Goal: Task Accomplishment & Management: Manage account settings

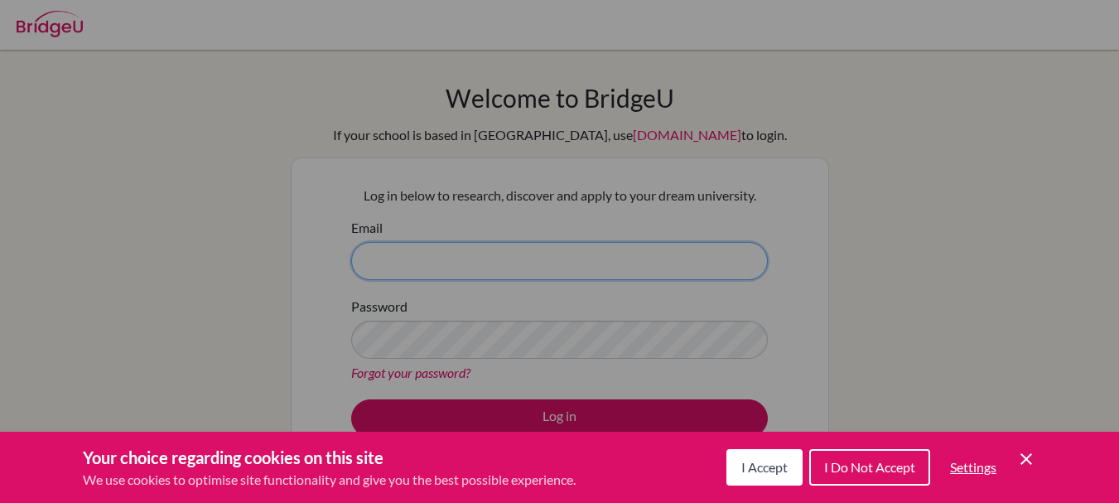
type input "k.soubeiga@iso.bf"
click at [774, 468] on span "I Accept" at bounding box center [764, 467] width 46 height 16
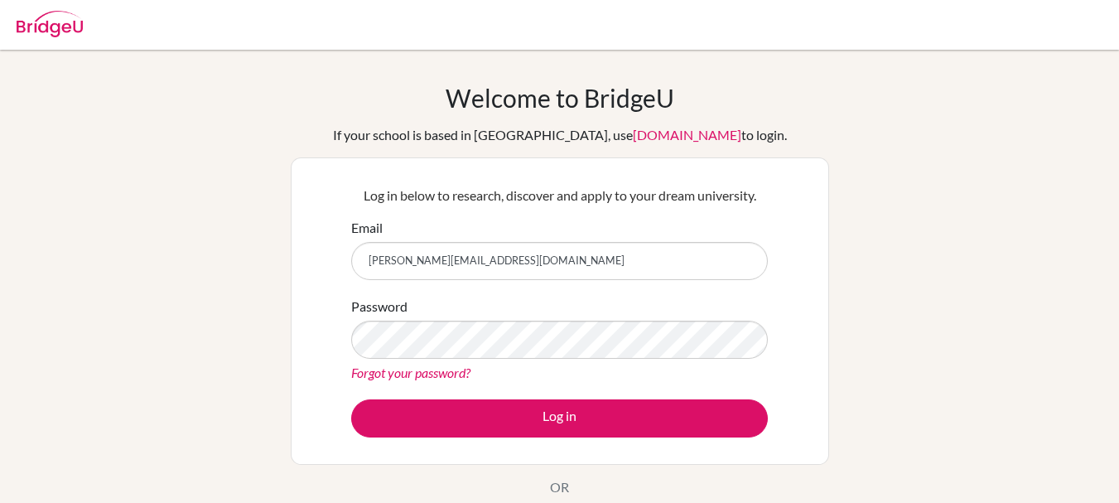
click at [605, 438] on div "Log in below to research, discover and apply to your dream university. Email k.…" at bounding box center [559, 311] width 437 height 272
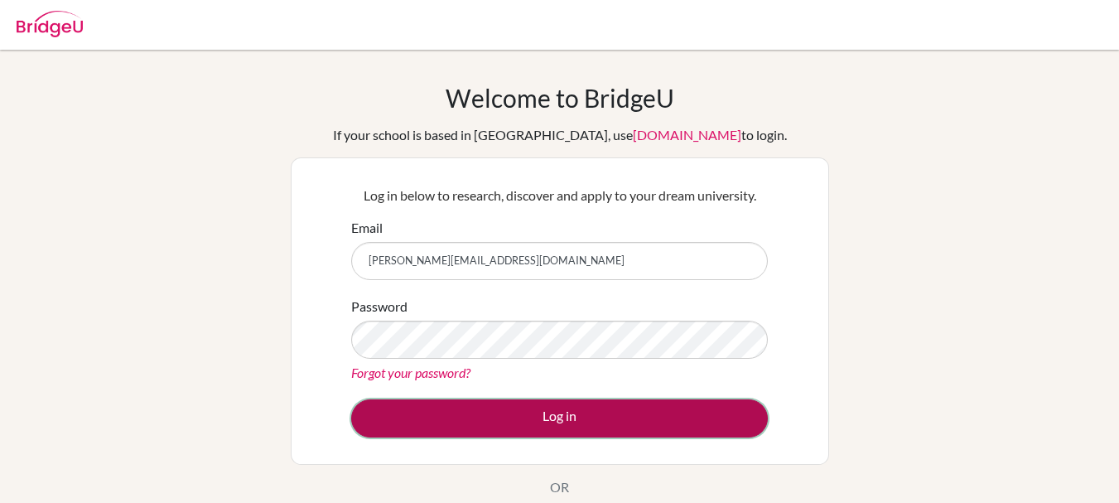
click at [618, 415] on button "Log in" at bounding box center [559, 418] width 417 height 38
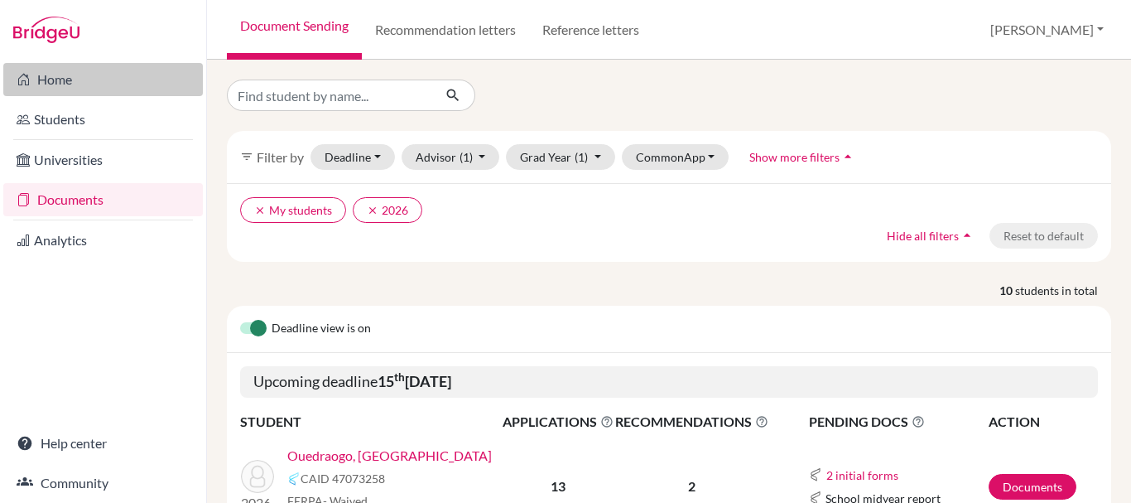
click at [61, 76] on link "Home" at bounding box center [103, 79] width 200 height 33
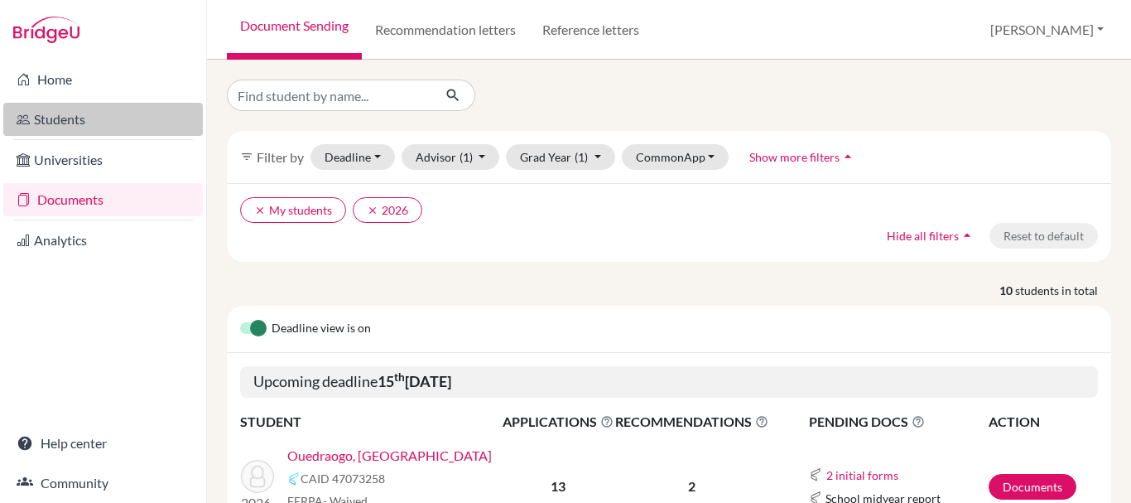
click at [117, 116] on link "Students" at bounding box center [103, 119] width 200 height 33
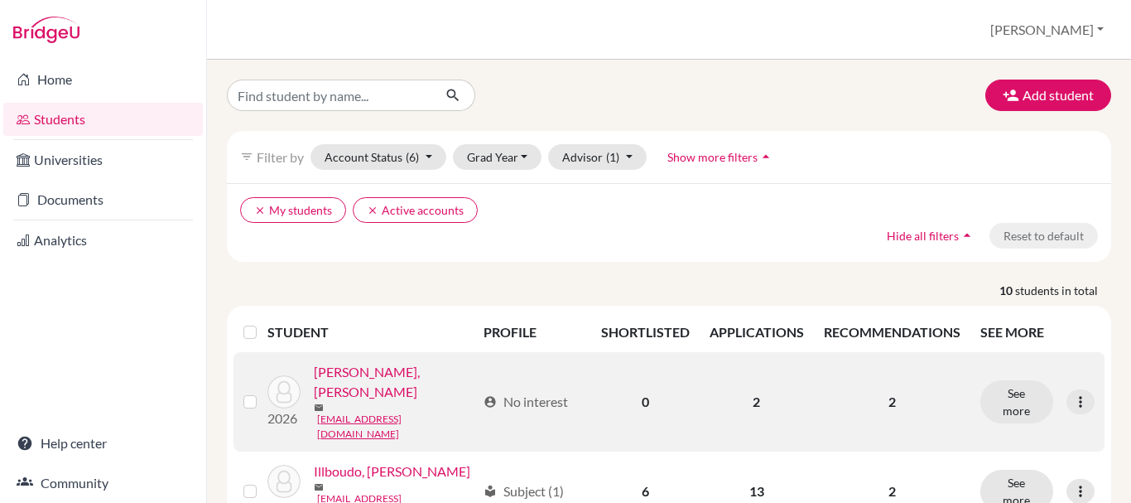
click at [378, 379] on link "Andriamandimby, Iantso" at bounding box center [395, 382] width 163 height 40
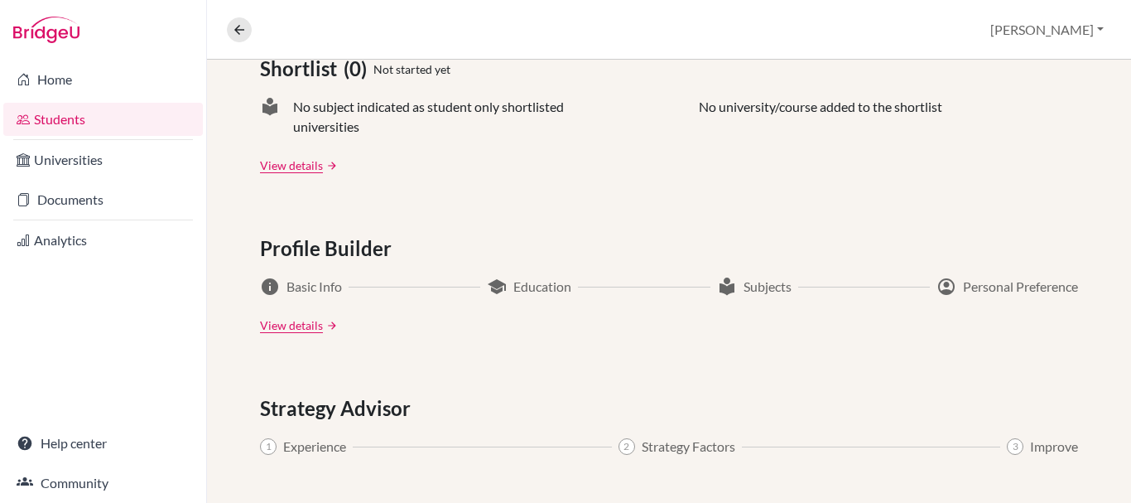
scroll to position [954, 0]
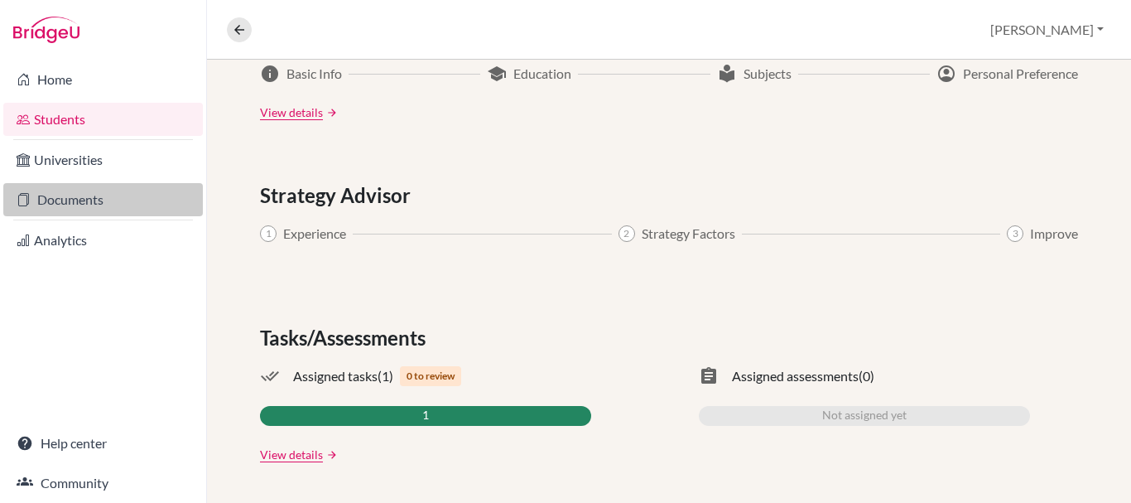
click at [55, 199] on link "Documents" at bounding box center [103, 199] width 200 height 33
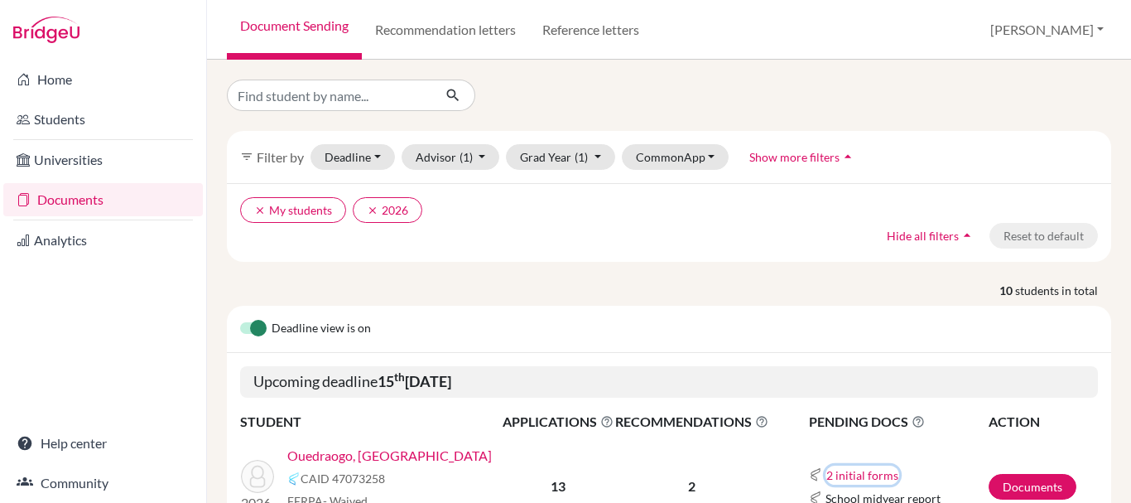
click at [845, 473] on button "2 initial forms" at bounding box center [863, 474] width 74 height 19
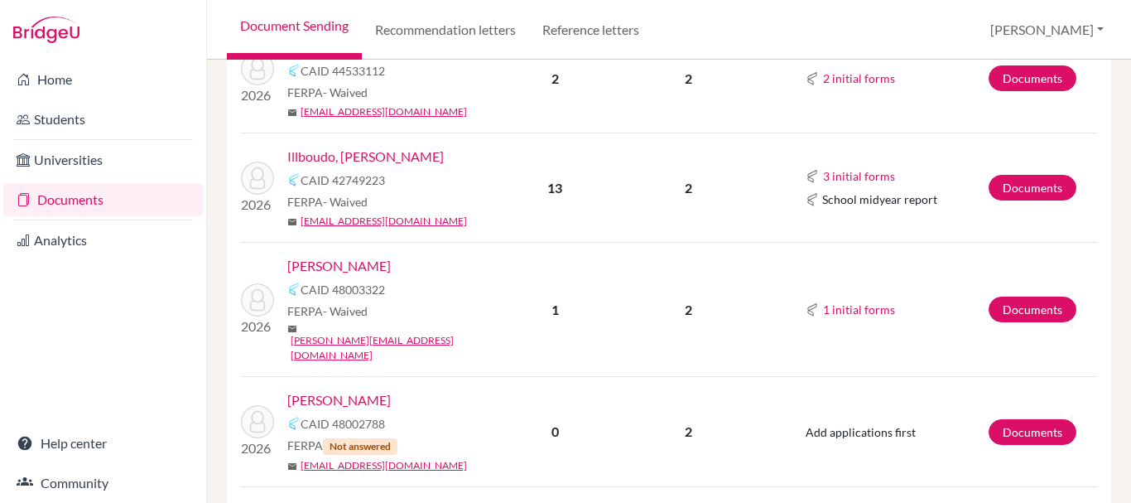
scroll to position [625, 0]
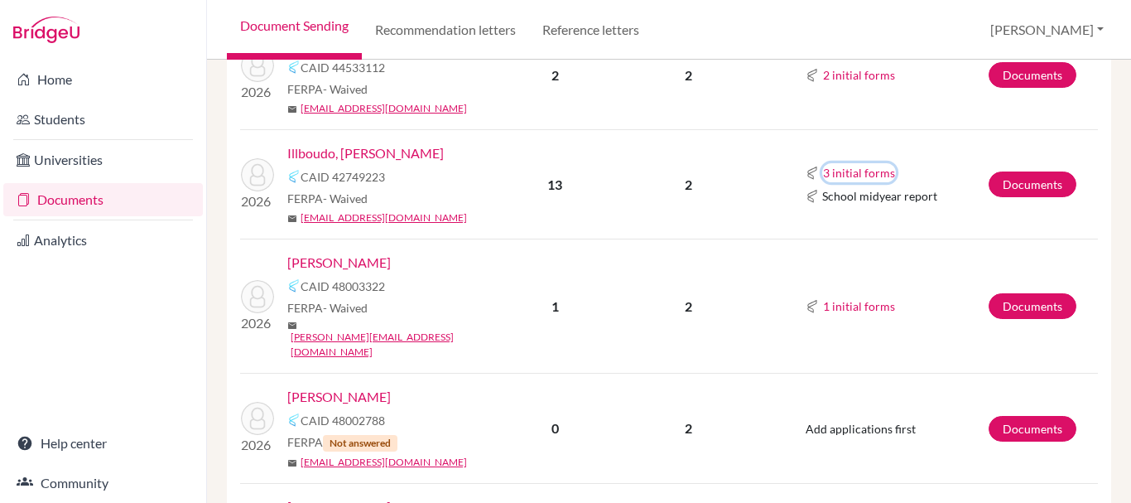
click at [860, 172] on button "3 initial forms" at bounding box center [859, 172] width 74 height 19
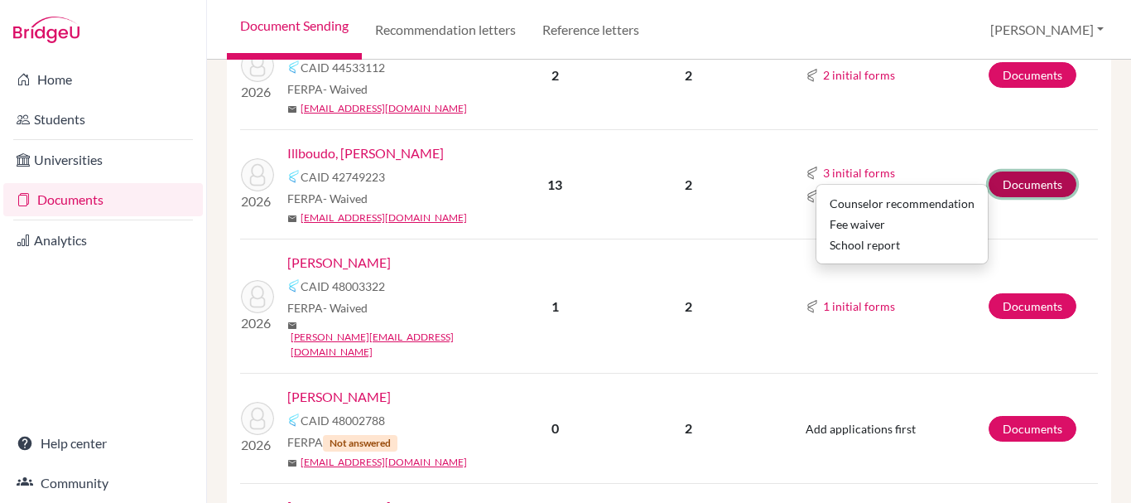
click at [1046, 181] on link "Documents" at bounding box center [1033, 184] width 88 height 26
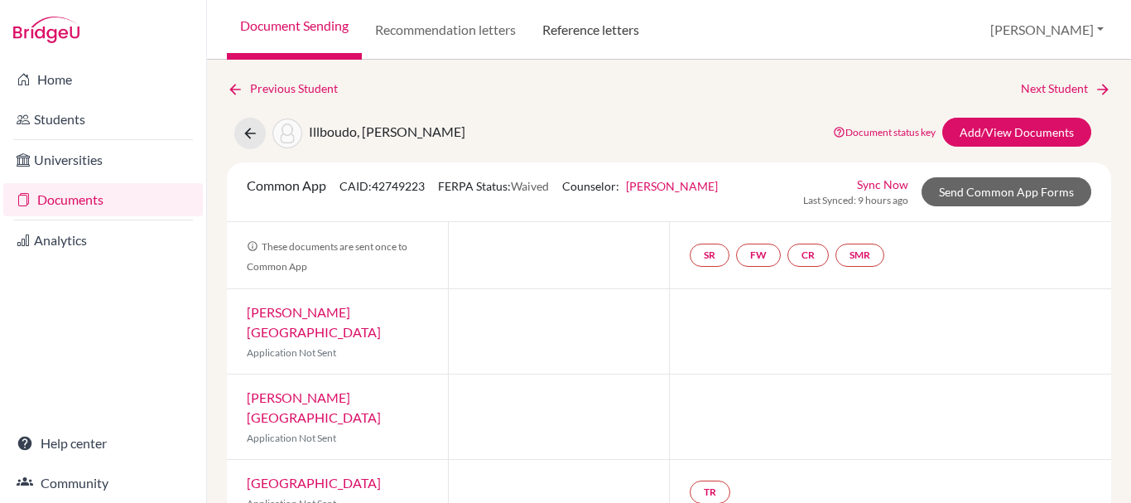
click at [620, 32] on link "Reference letters" at bounding box center [590, 30] width 123 height 60
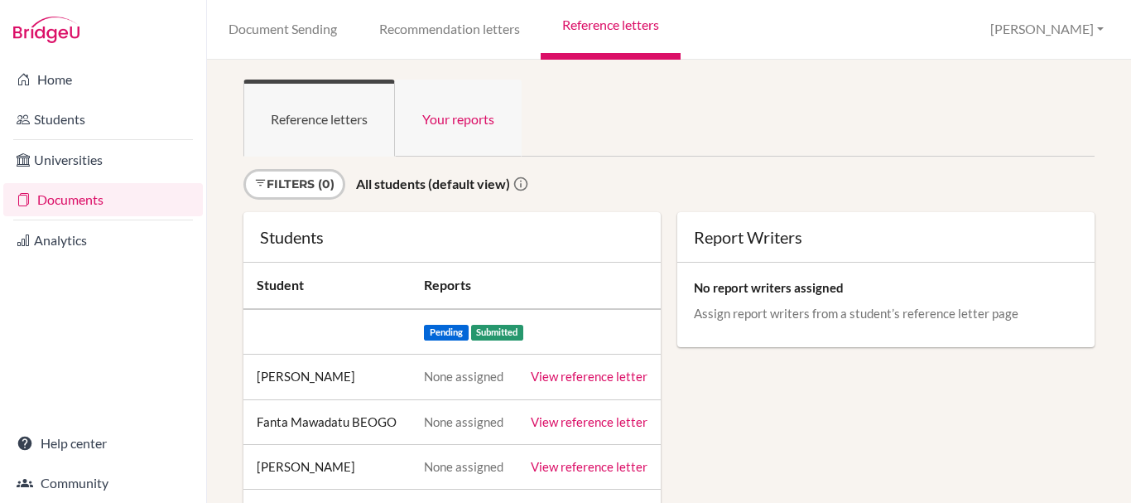
click at [460, 123] on link "Your reports" at bounding box center [458, 117] width 127 height 77
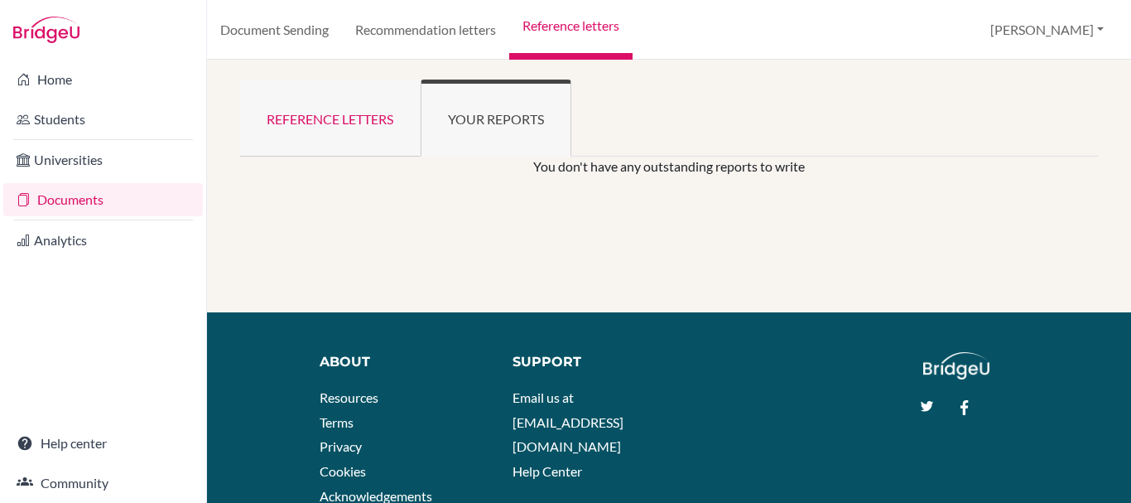
click at [311, 128] on link "Reference letters" at bounding box center [329, 117] width 181 height 77
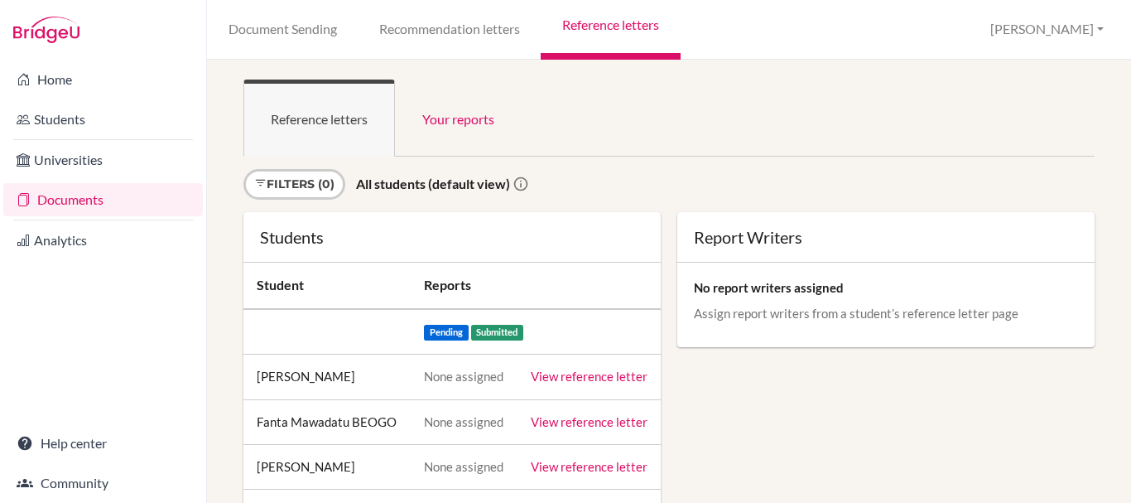
click at [550, 373] on link "View reference letter" at bounding box center [589, 376] width 117 height 15
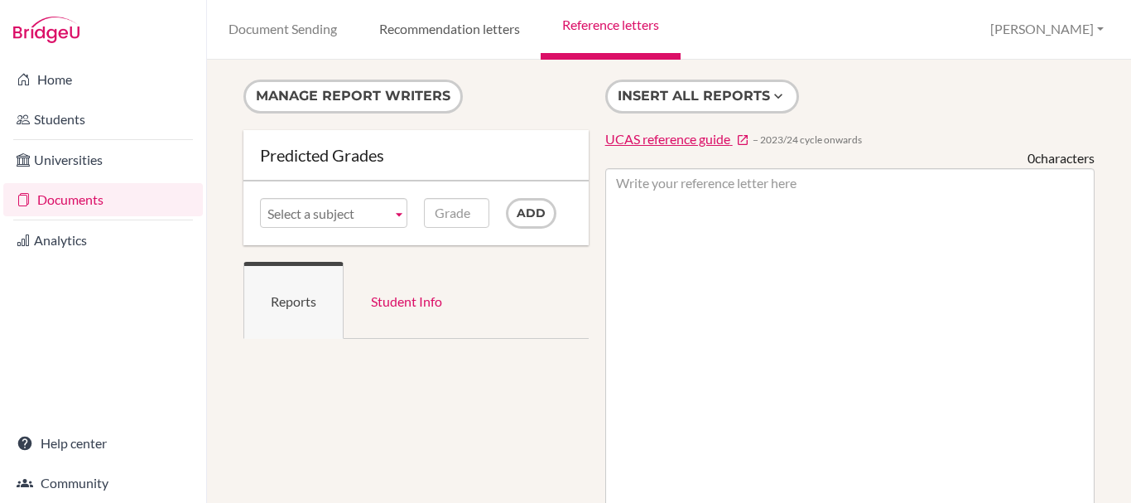
click at [462, 45] on link "Recommendation letters" at bounding box center [449, 30] width 183 height 60
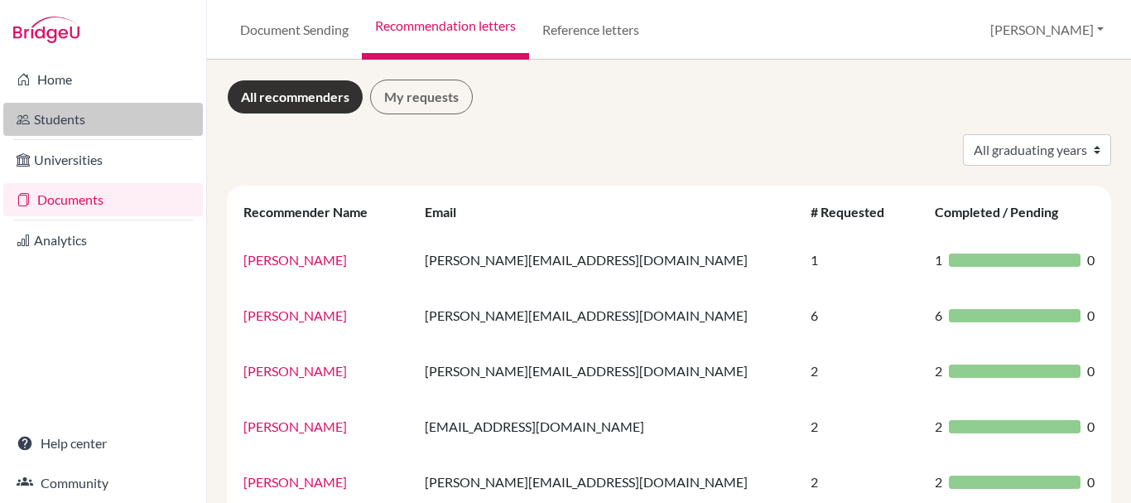
click at [54, 108] on link "Students" at bounding box center [103, 119] width 200 height 33
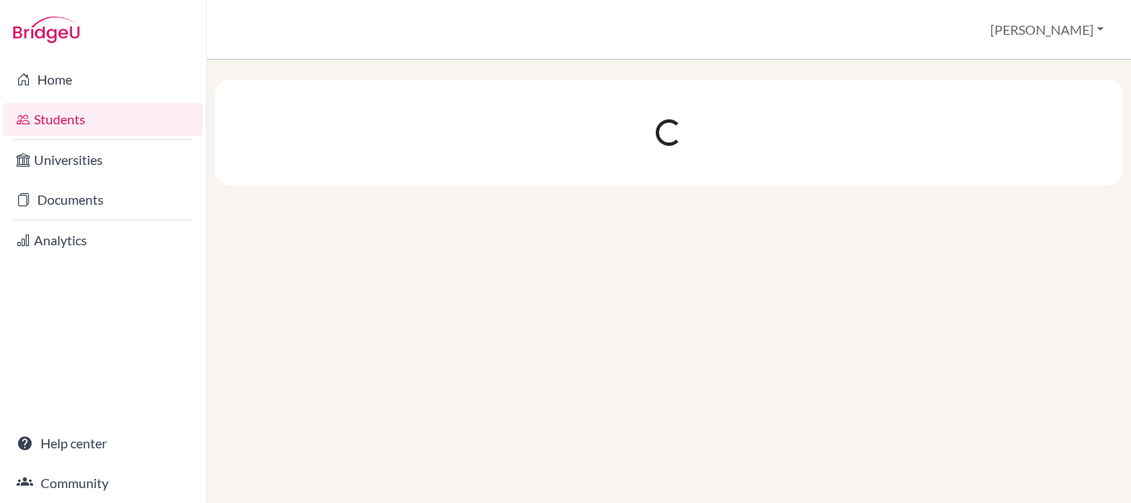
click at [54, 108] on link "Students" at bounding box center [103, 119] width 200 height 33
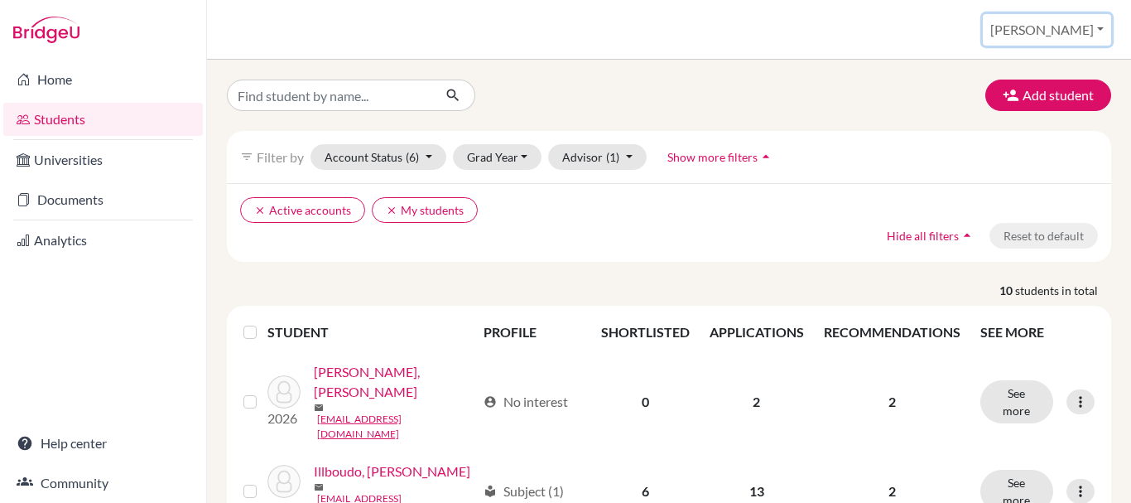
click at [1095, 41] on button "[PERSON_NAME]" at bounding box center [1047, 29] width 128 height 31
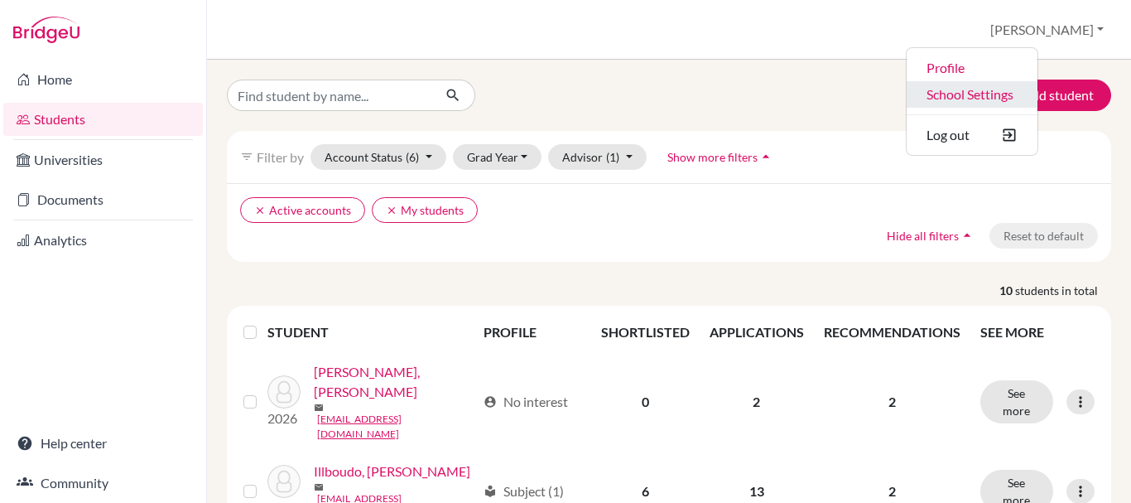
click at [1038, 95] on link "School Settings" at bounding box center [972, 94] width 131 height 26
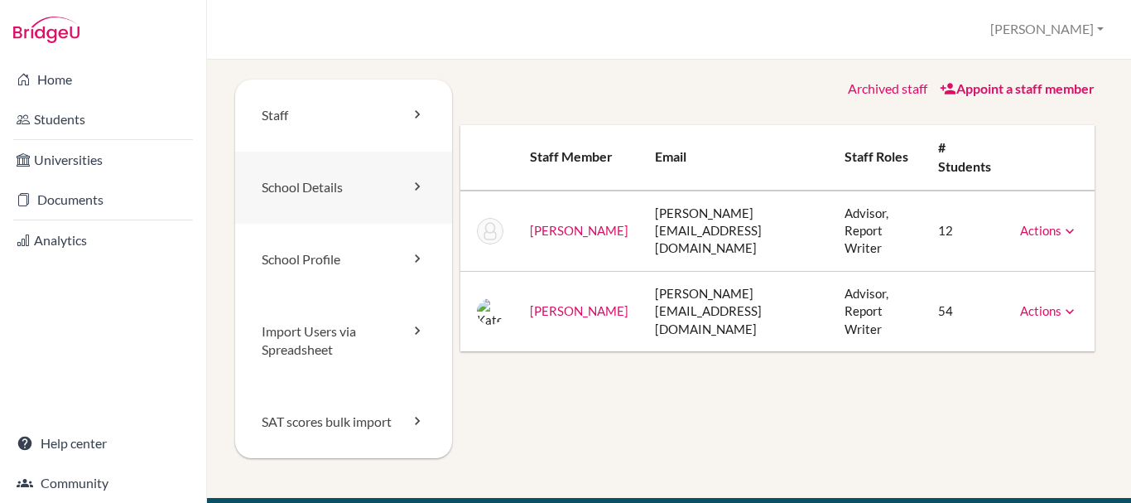
click at [361, 177] on link "School Details" at bounding box center [343, 188] width 217 height 72
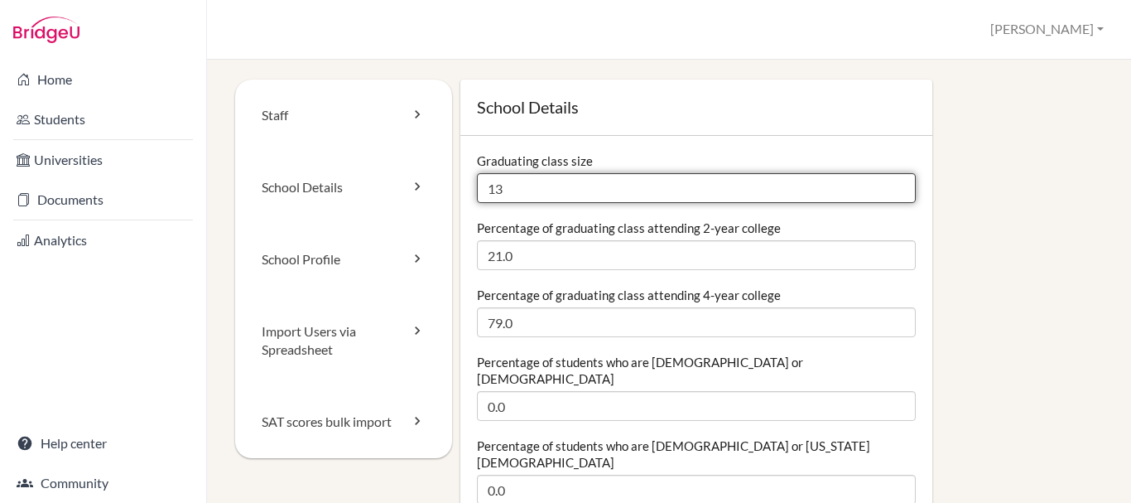
click at [570, 183] on input "13" at bounding box center [696, 188] width 439 height 30
type input "10"
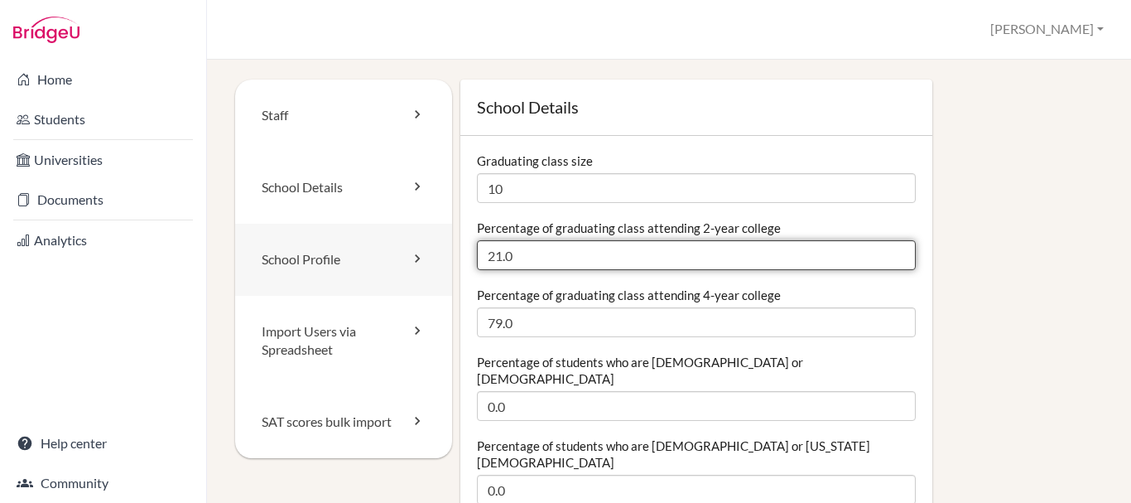
drag, startPoint x: 527, startPoint y: 251, endPoint x: 404, endPoint y: 258, distance: 122.8
type input "0"
type input "10"
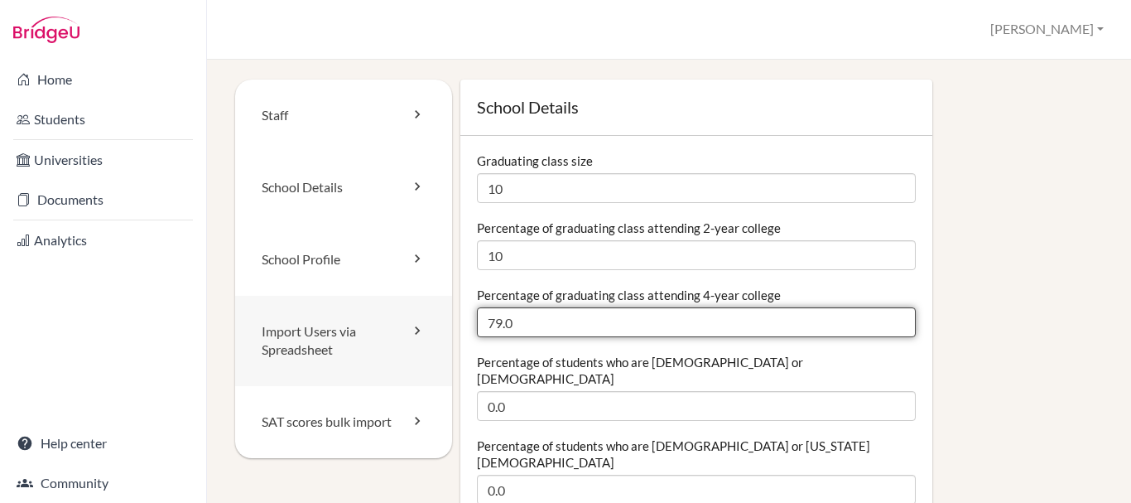
drag, startPoint x: 551, startPoint y: 310, endPoint x: 322, endPoint y: 306, distance: 228.6
type input "90"
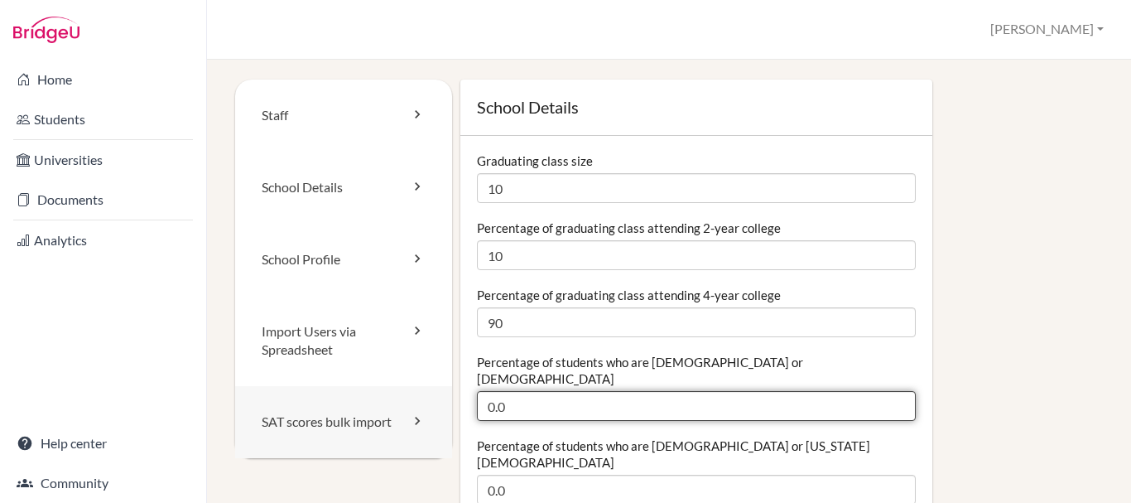
drag, startPoint x: 540, startPoint y: 397, endPoint x: 393, endPoint y: 388, distance: 147.7
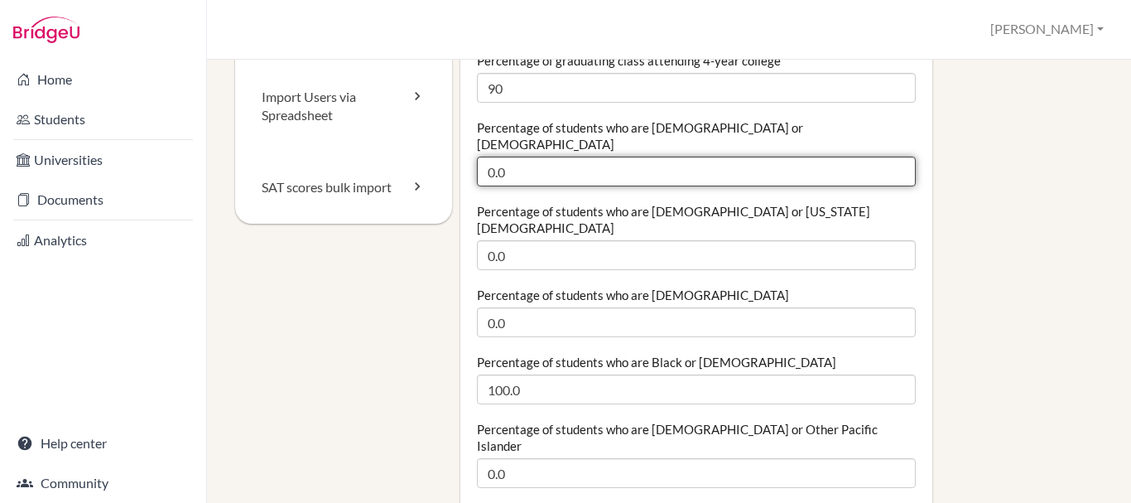
scroll to position [246, 0]
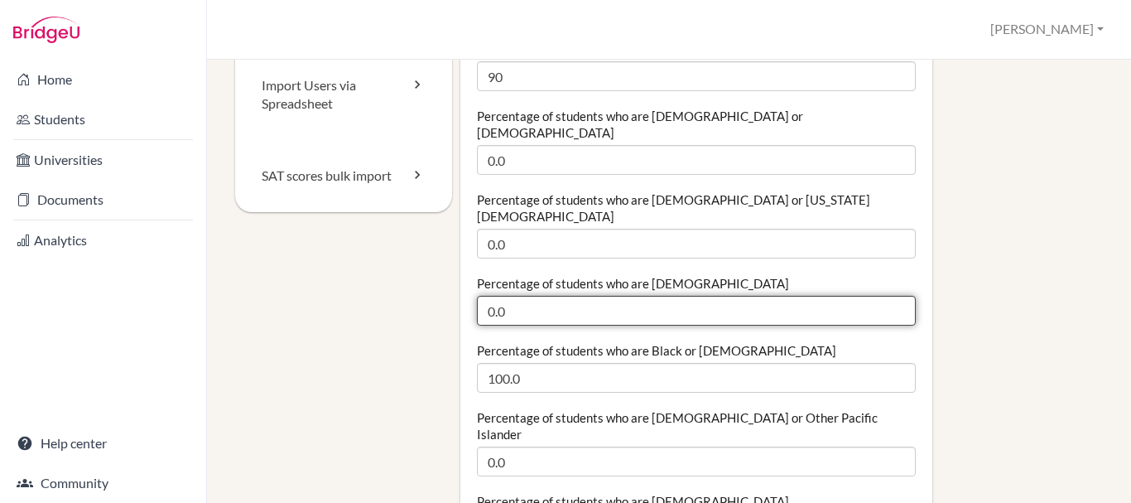
drag, startPoint x: 537, startPoint y: 276, endPoint x: 290, endPoint y: 291, distance: 248.1
type input "10"
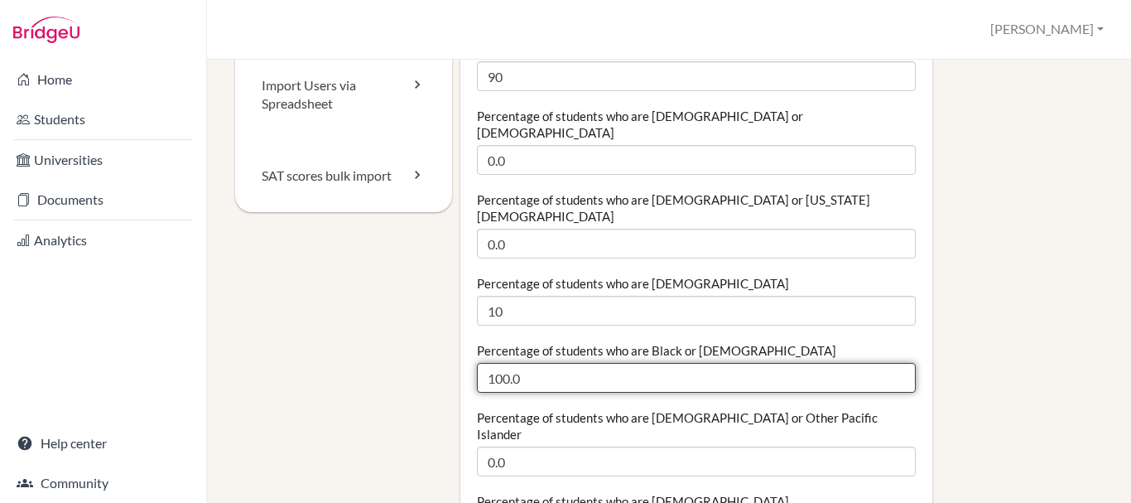
drag, startPoint x: 586, startPoint y: 335, endPoint x: 306, endPoint y: 347, distance: 281.0
type input "90"
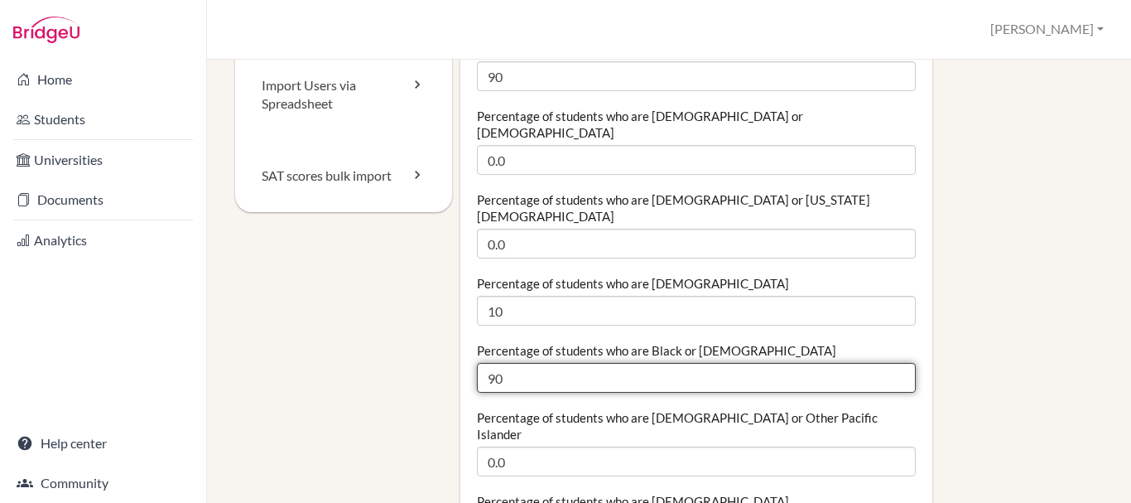
click at [573, 363] on input "90" at bounding box center [696, 378] width 439 height 30
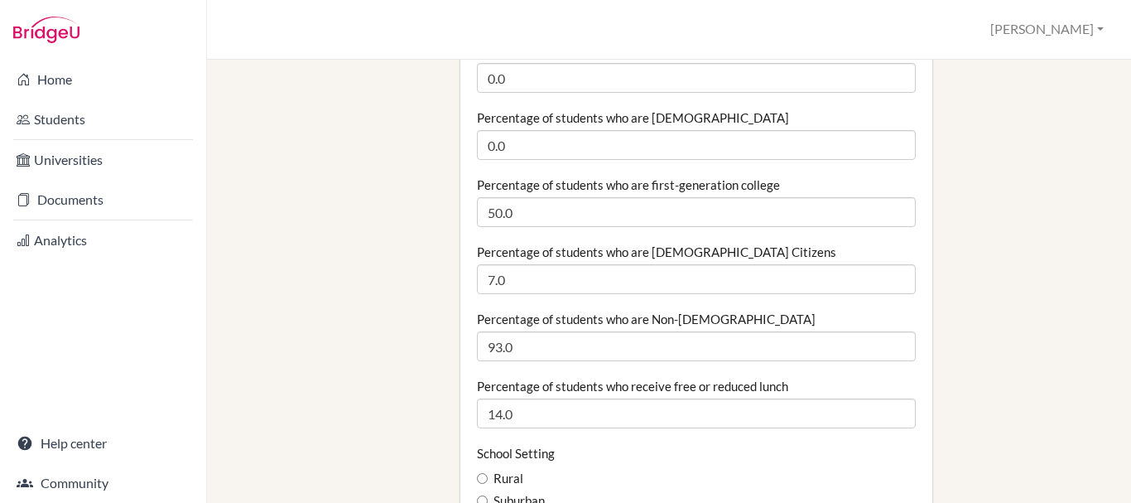
scroll to position [618, 0]
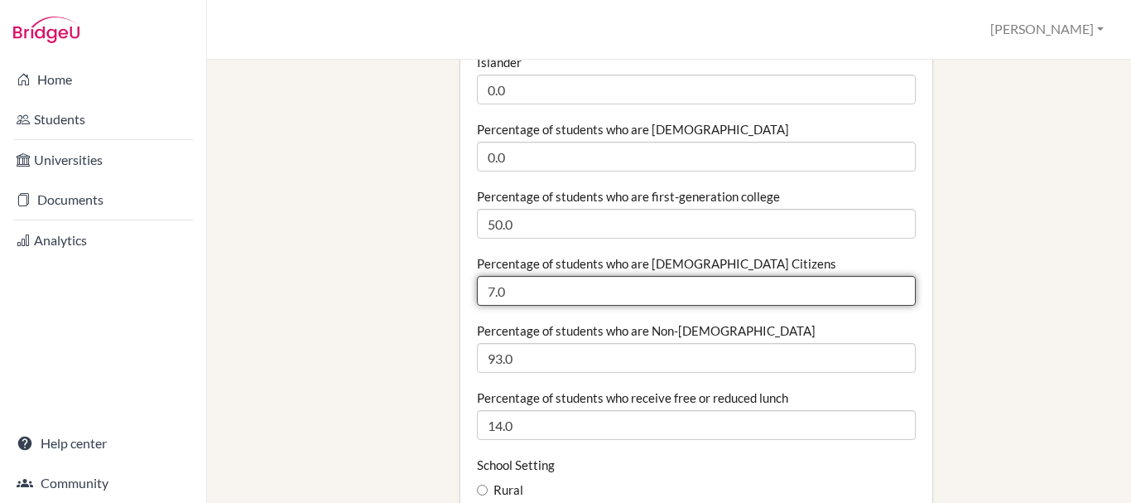
click at [636, 276] on input "7.0" at bounding box center [696, 291] width 439 height 30
type input "7"
click at [636, 276] on input "Percentage of students who are US Citizens" at bounding box center [696, 291] width 439 height 30
type input "0"
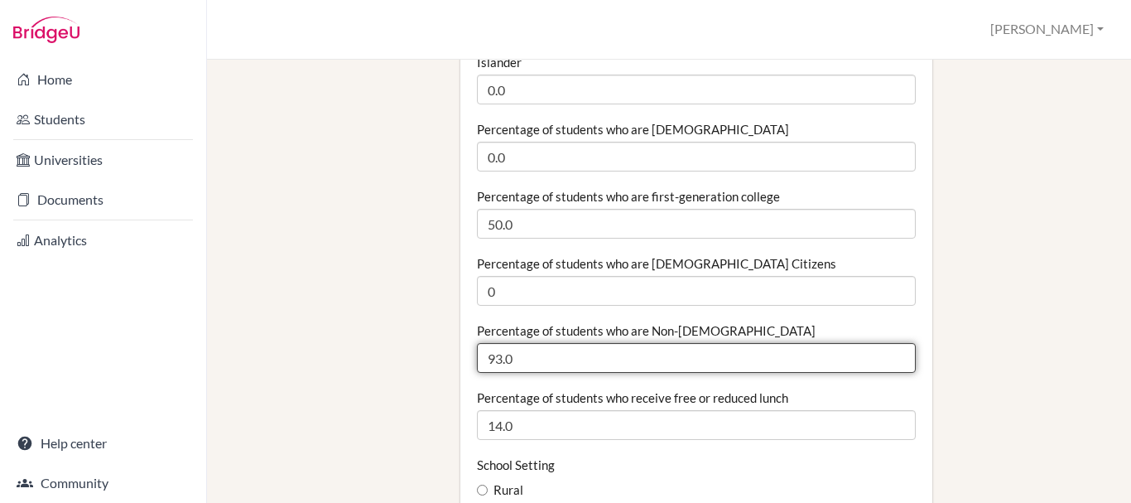
drag, startPoint x: 662, startPoint y: 316, endPoint x: 389, endPoint y: 307, distance: 273.4
type input "100"
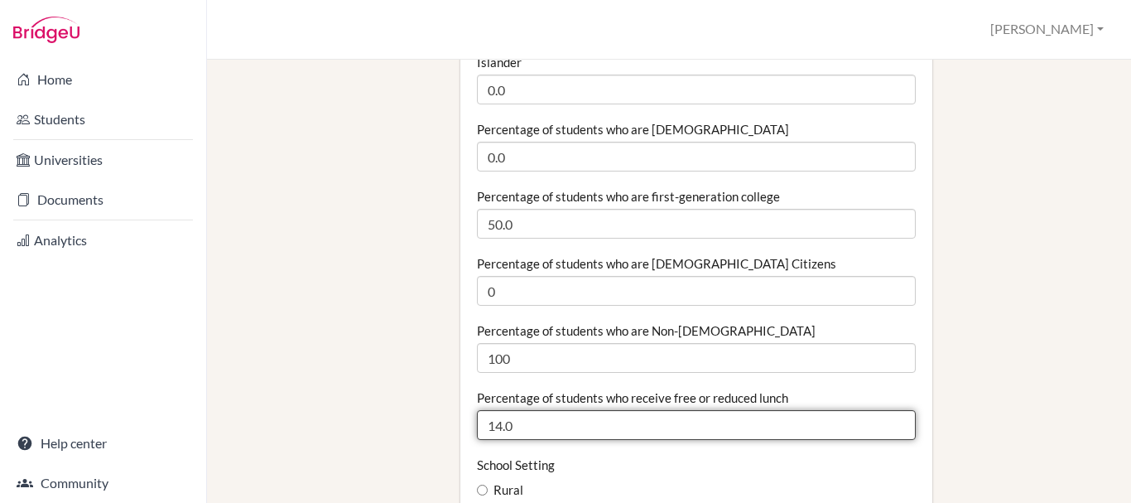
click at [642, 410] on input "14.0" at bounding box center [696, 425] width 439 height 30
type input "1"
type input "20"
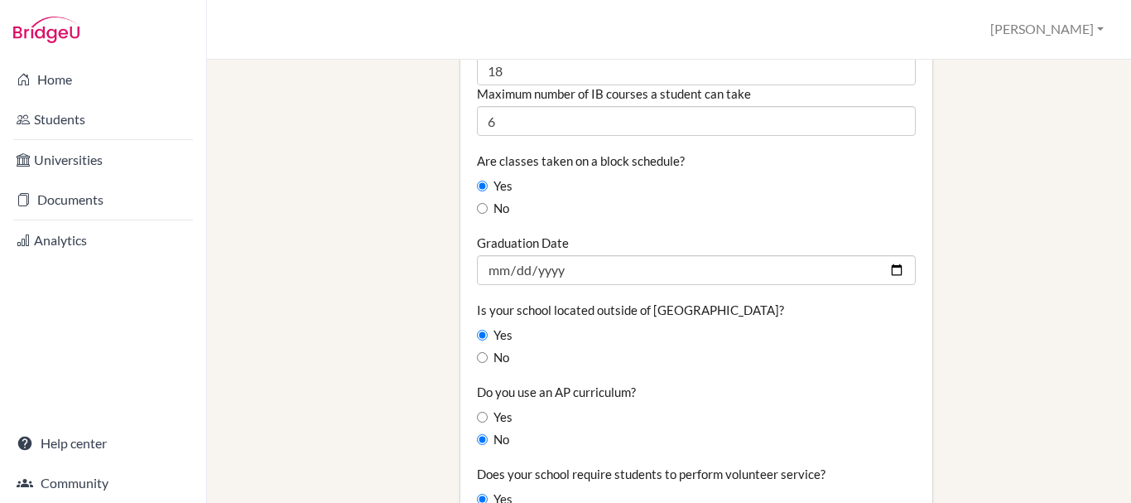
scroll to position [1276, 0]
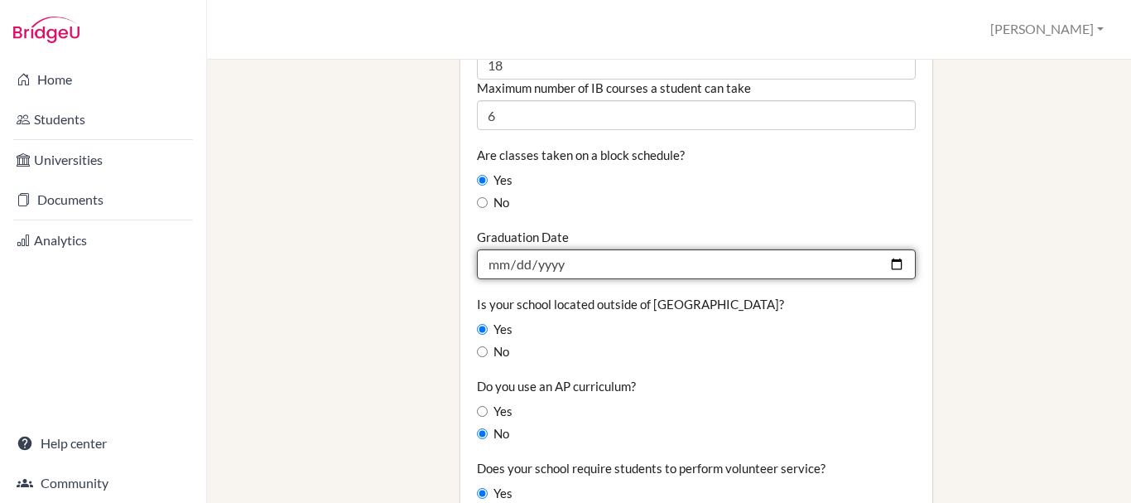
click at [579, 249] on input "2025-05-24" at bounding box center [696, 264] width 439 height 30
click at [521, 249] on input "2025-05-24" at bounding box center [696, 264] width 439 height 30
type input "2026-05-30"
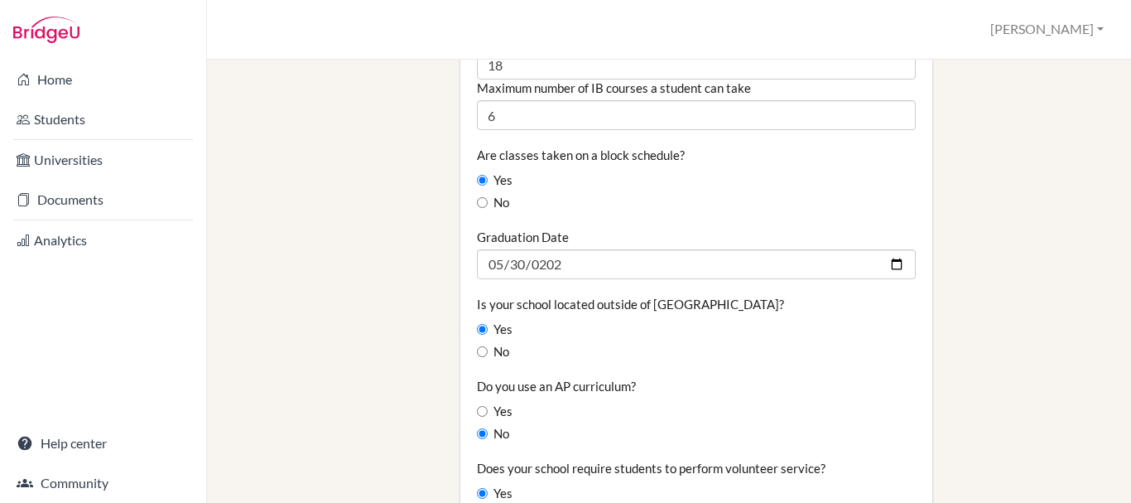
click at [746, 296] on div "Is your school located outside of the United States? Yes No" at bounding box center [696, 328] width 439 height 65
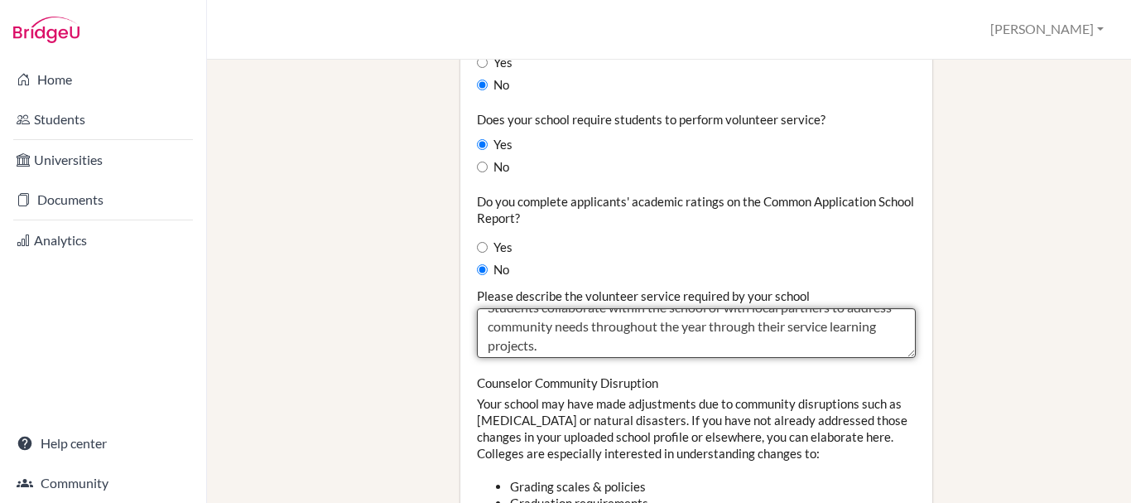
scroll to position [19, 0]
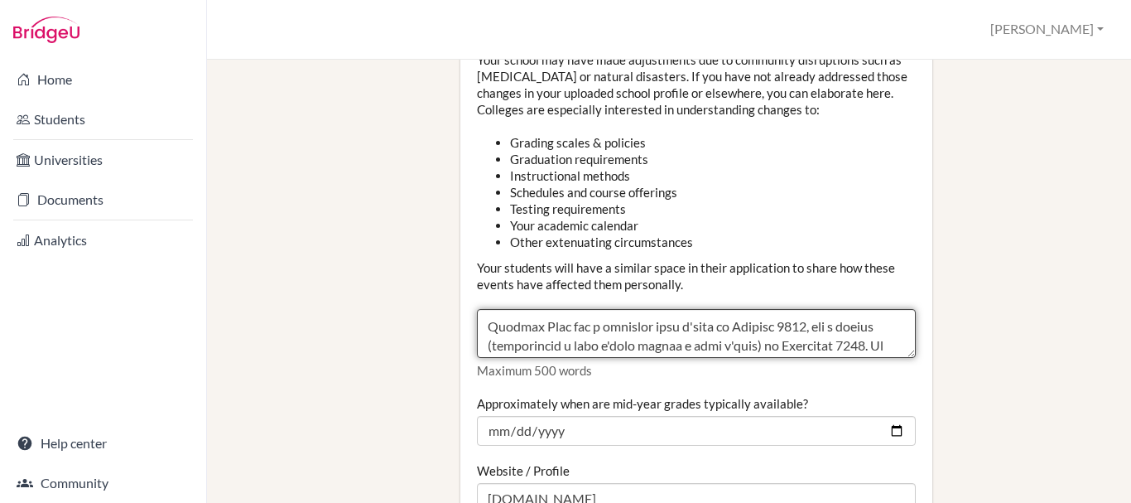
scroll to position [359, 0]
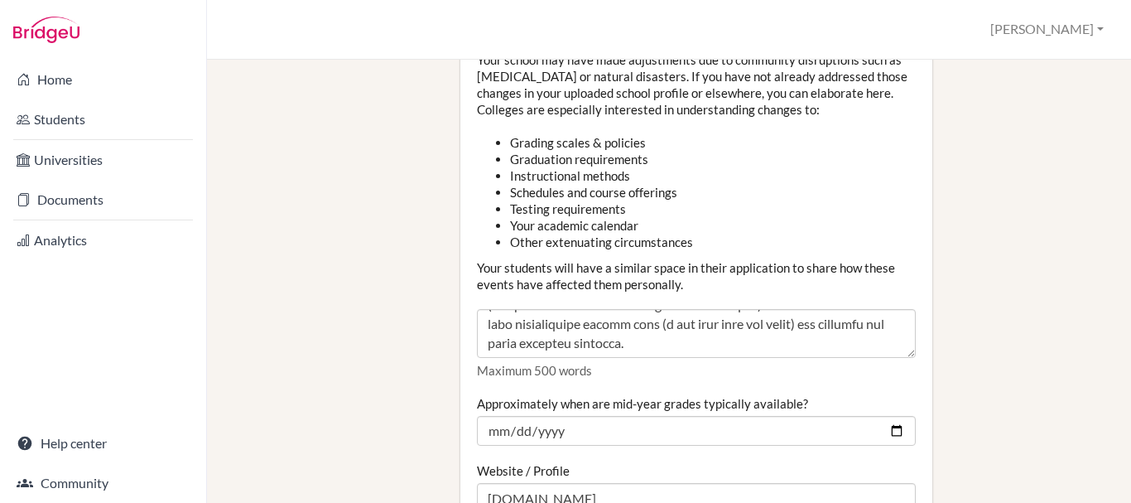
drag, startPoint x: 1118, startPoint y: 400, endPoint x: 1122, endPoint y: 391, distance: 10.0
click at [1118, 422] on div "Staff School Details School Profile Import Users via Spreadsheet SAT scores bul…" at bounding box center [669, 281] width 924 height 443
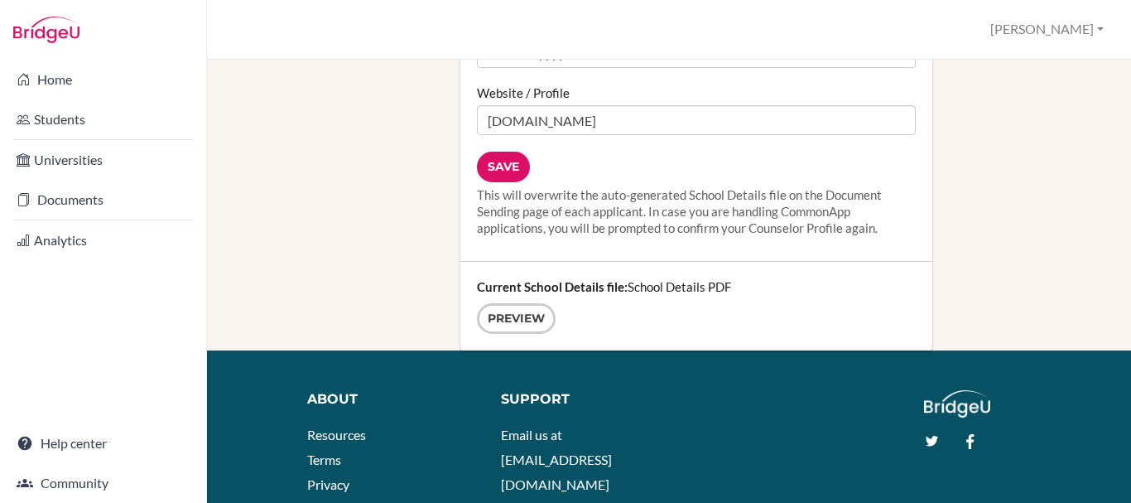
scroll to position [2352, 0]
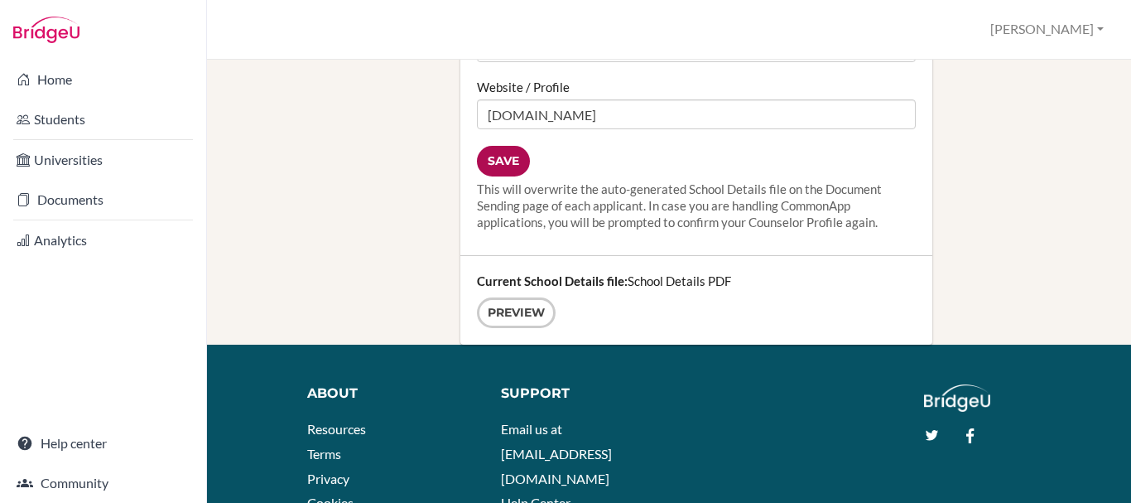
click at [490, 146] on input "Save" at bounding box center [503, 161] width 53 height 31
click at [529, 297] on link "Preview" at bounding box center [516, 312] width 79 height 31
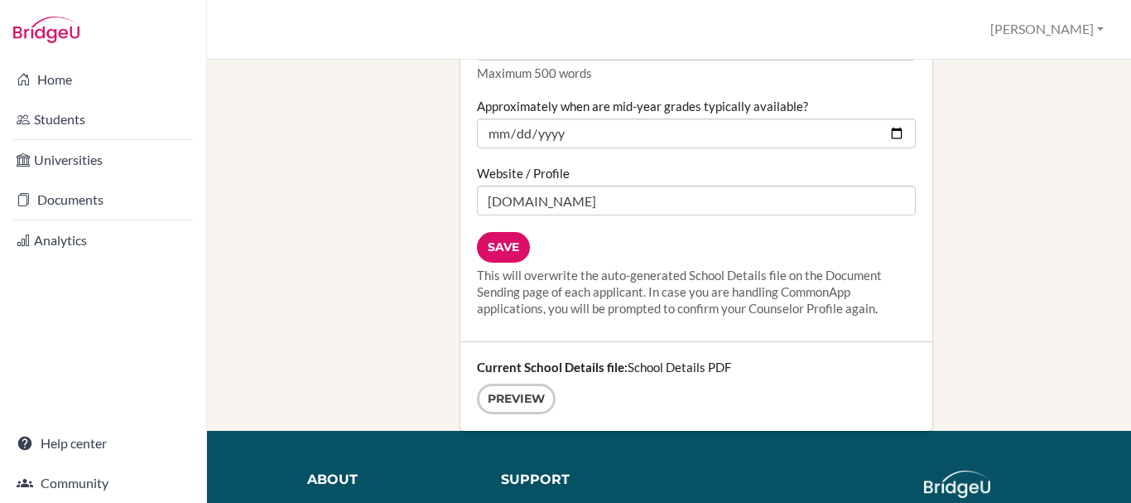
scroll to position [2318, 0]
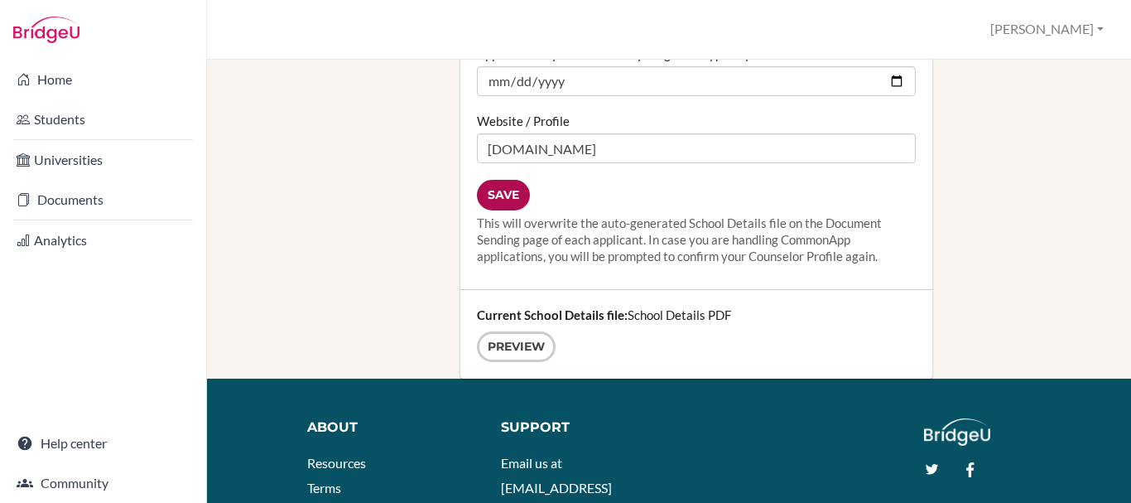
click at [504, 180] on input "Save" at bounding box center [503, 195] width 53 height 31
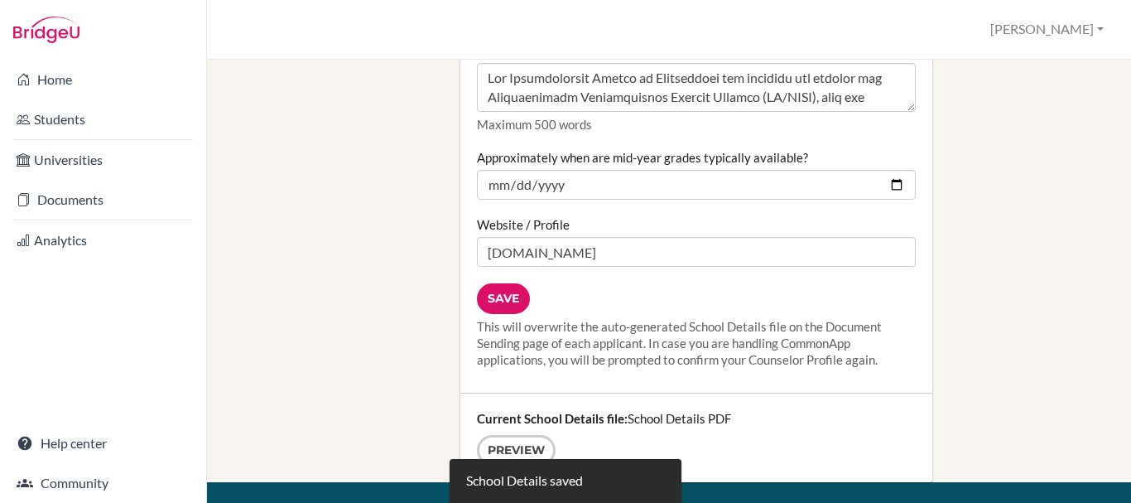
scroll to position [2415, 0]
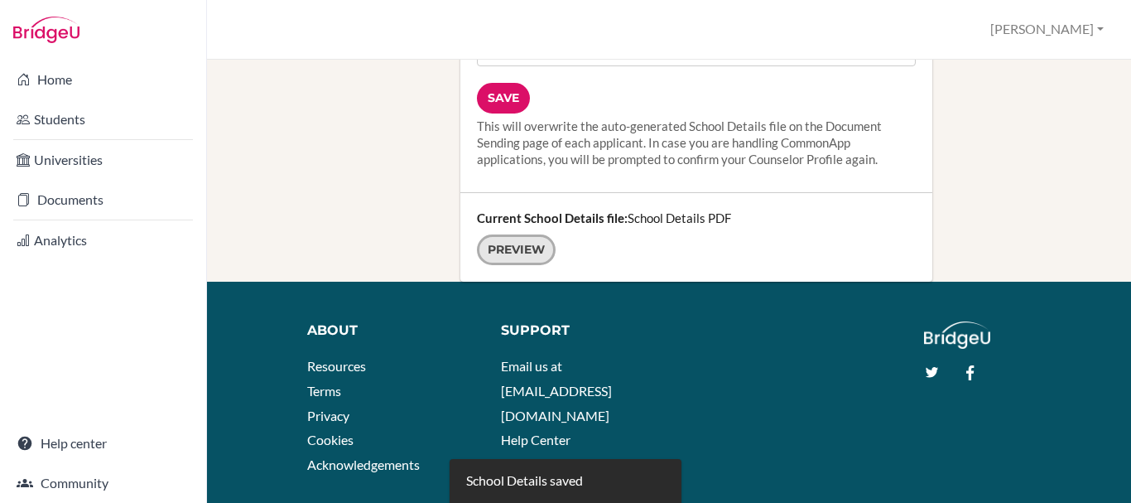
click at [518, 234] on link "Preview" at bounding box center [516, 249] width 79 height 31
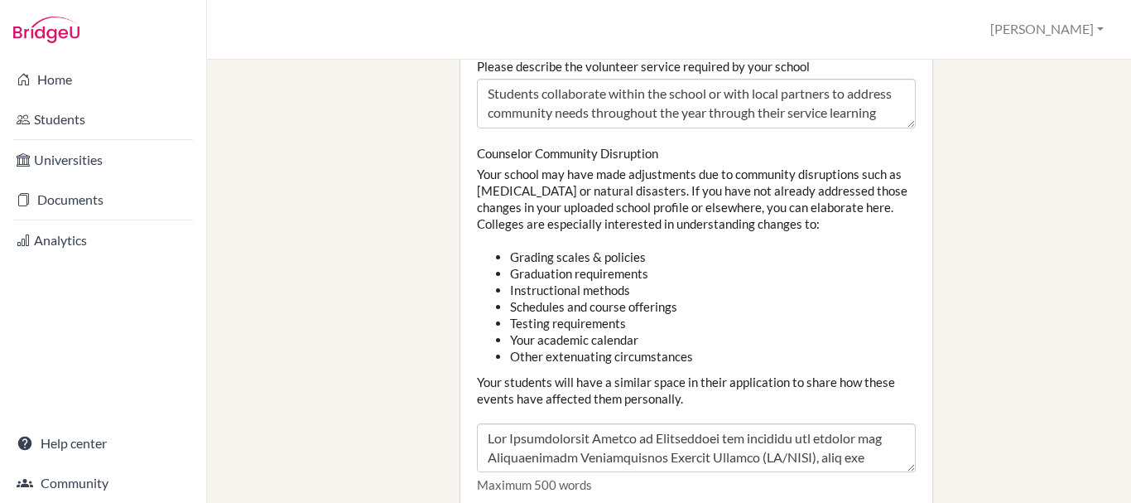
scroll to position [1837, 0]
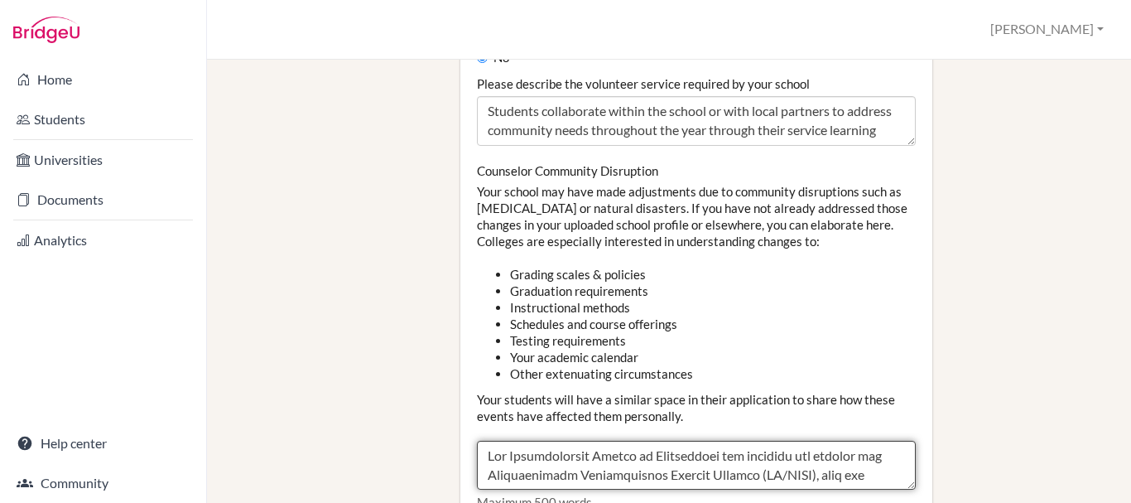
click at [713, 441] on textarea "Counselor Community Disruption" at bounding box center [696, 466] width 439 height 50
click at [785, 441] on textarea "Counselor Community Disruption" at bounding box center [696, 466] width 439 height 50
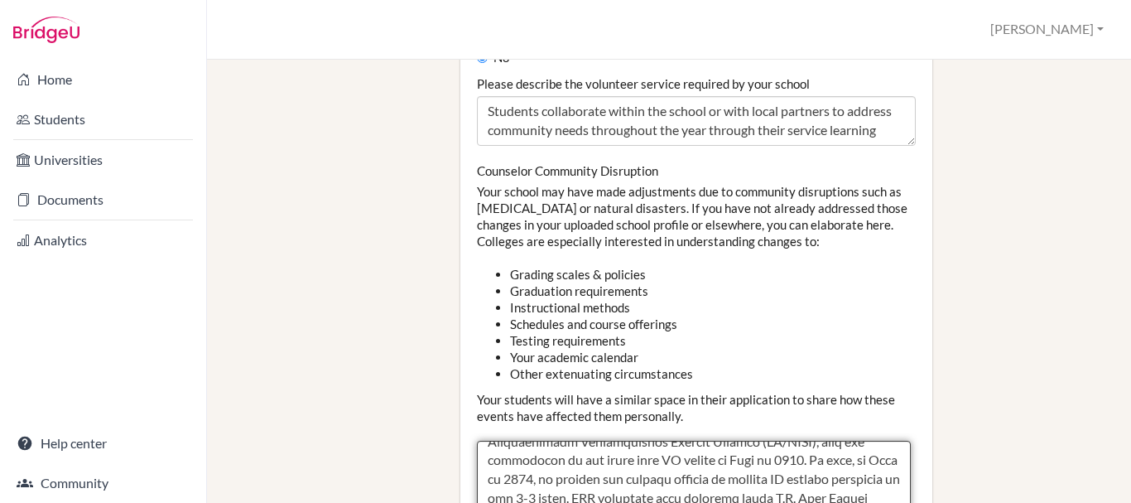
drag, startPoint x: 899, startPoint y: 437, endPoint x: 902, endPoint y: 523, distance: 86.2
click at [902, 502] on html "Home Students Universities Documents Analytics Help center Community School Set…" at bounding box center [565, 251] width 1131 height 503
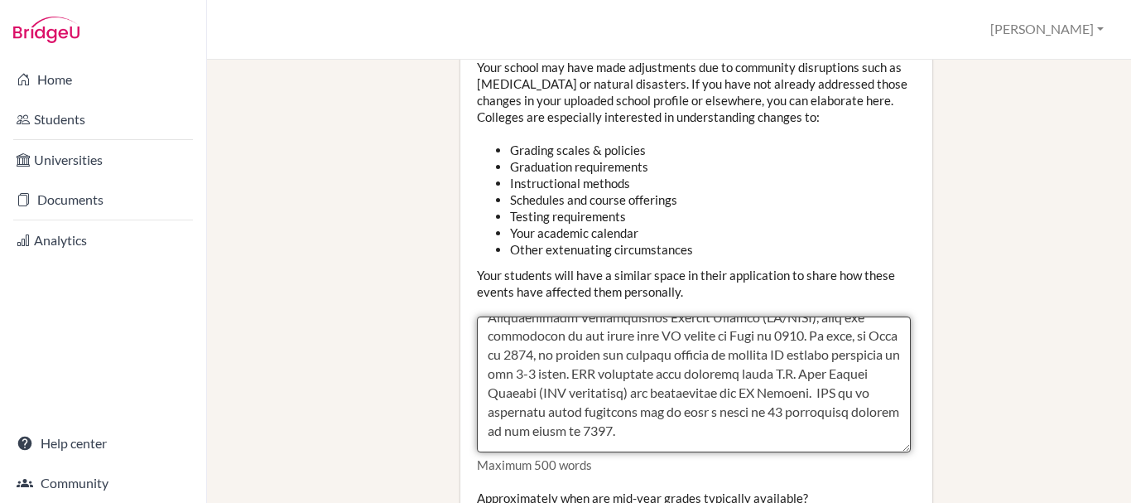
scroll to position [1973, 0]
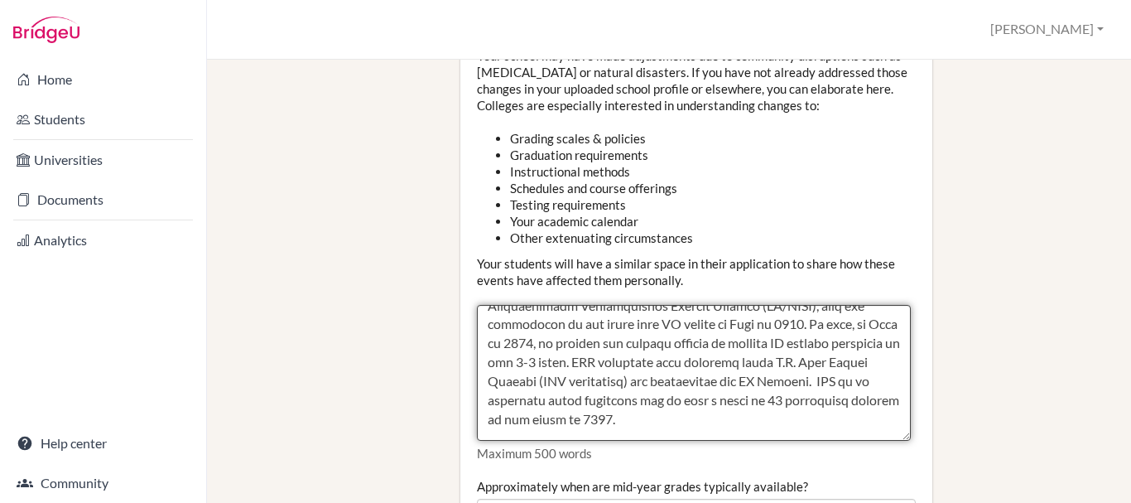
click at [723, 344] on textarea "Counselor Community Disruption" at bounding box center [694, 373] width 434 height 136
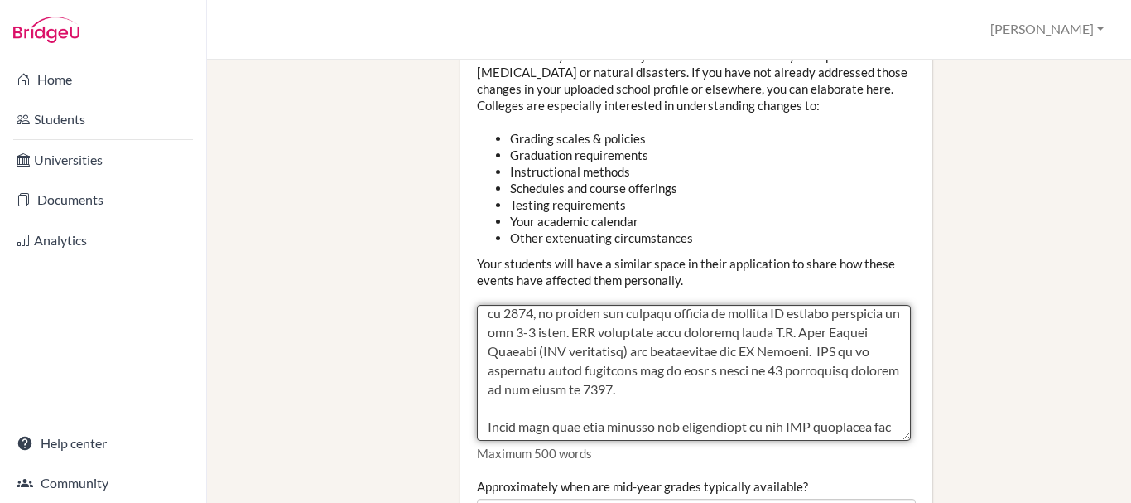
scroll to position [66, 0]
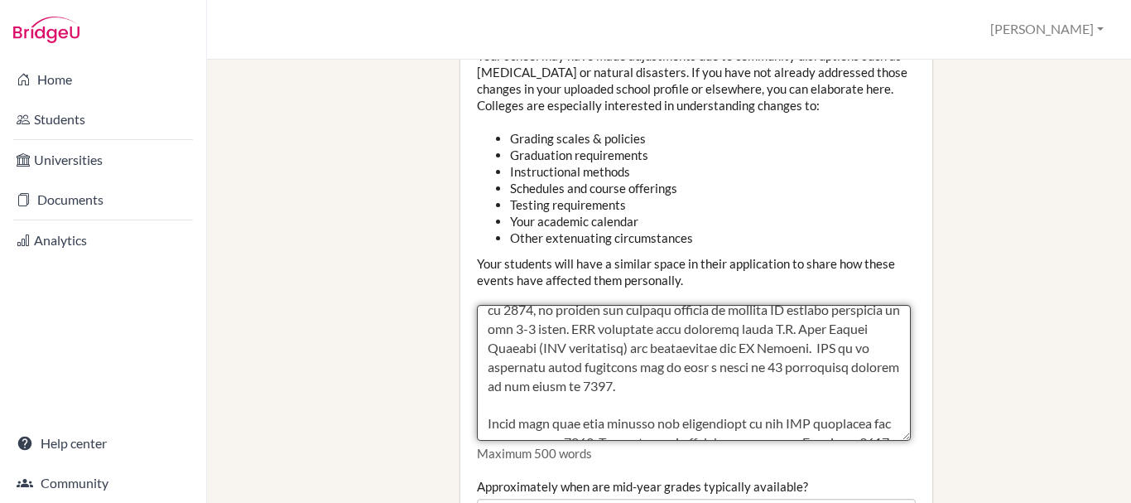
click at [499, 339] on textarea "Counselor Community Disruption" at bounding box center [694, 373] width 434 height 136
click at [744, 340] on textarea "Counselor Community Disruption" at bounding box center [694, 373] width 434 height 136
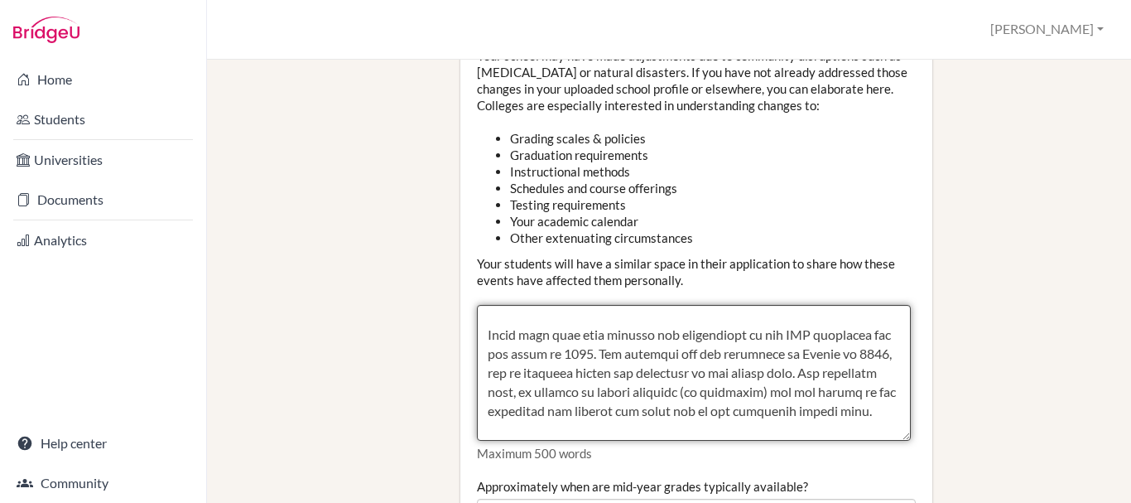
scroll to position [166, 0]
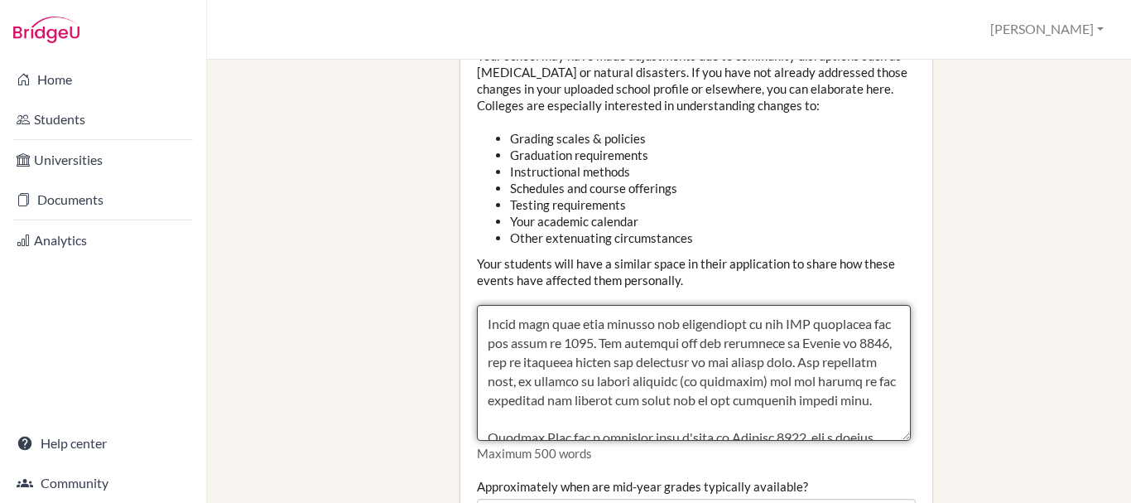
click at [667, 305] on textarea "Counselor Community Disruption" at bounding box center [694, 373] width 434 height 136
click at [672, 383] on textarea "Counselor Community Disruption" at bounding box center [694, 373] width 434 height 136
click at [588, 318] on textarea "Counselor Community Disruption" at bounding box center [694, 373] width 434 height 136
click at [602, 349] on textarea "Counselor Community Disruption" at bounding box center [694, 373] width 434 height 136
click at [609, 369] on textarea "Counselor Community Disruption" at bounding box center [694, 373] width 434 height 136
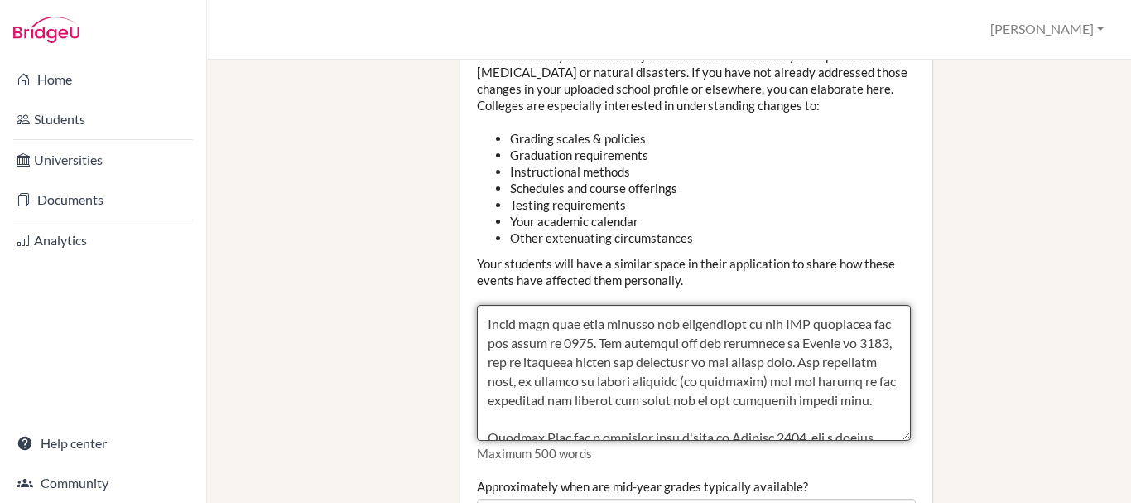
click at [700, 359] on textarea "Counselor Community Disruption" at bounding box center [694, 373] width 434 height 136
drag, startPoint x: 700, startPoint y: 359, endPoint x: 632, endPoint y: 369, distance: 68.6
click at [632, 369] on textarea "Counselor Community Disruption" at bounding box center [694, 373] width 434 height 136
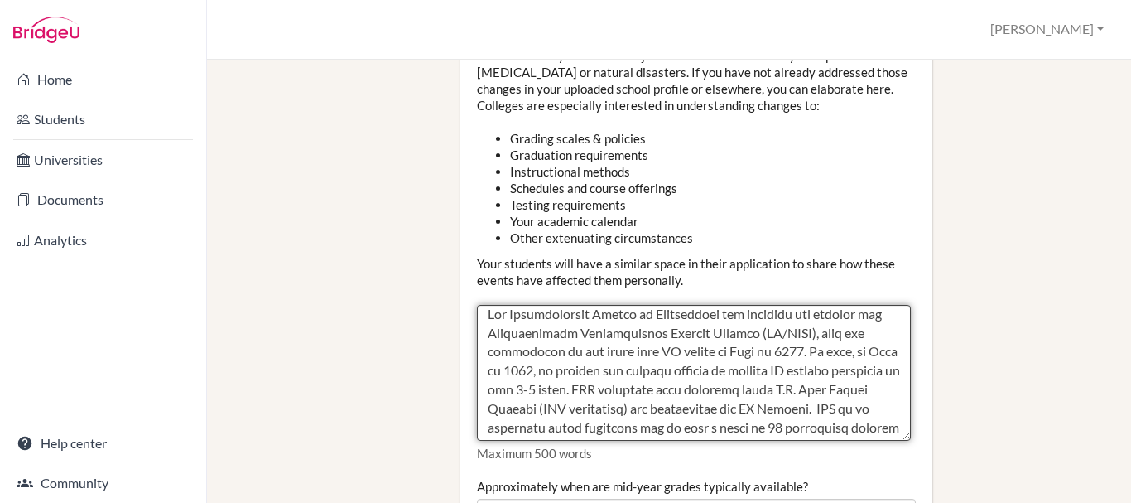
scroll to position [0, 0]
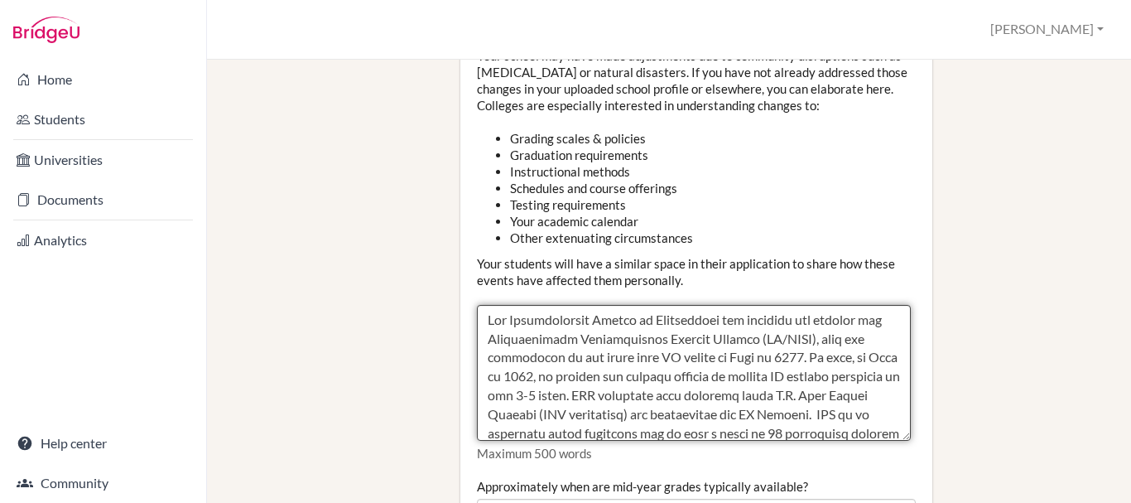
drag, startPoint x: 632, startPoint y: 369, endPoint x: 489, endPoint y: 330, distance: 148.5
click at [489, 330] on textarea "Counselor Community Disruption" at bounding box center [694, 373] width 434 height 136
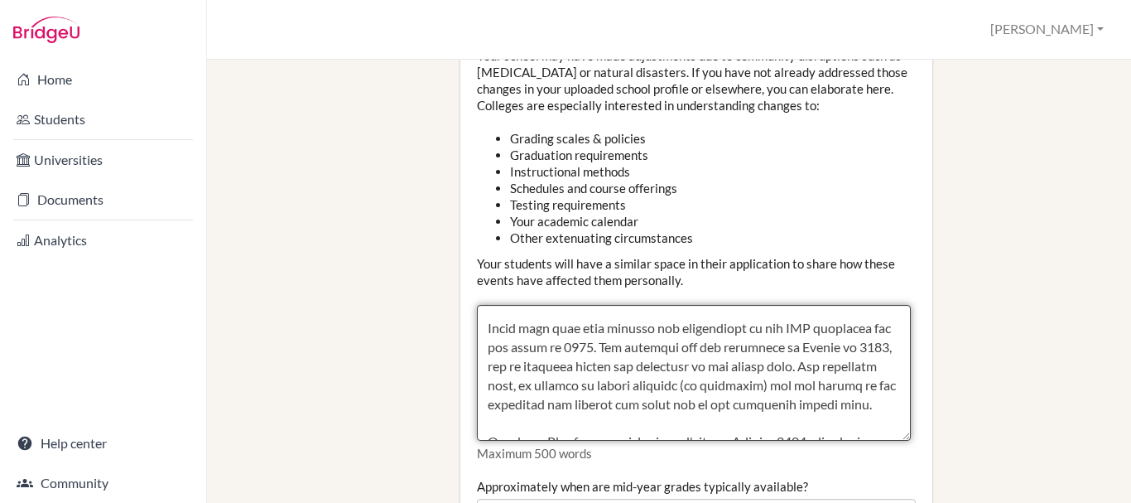
scroll to position [166, 0]
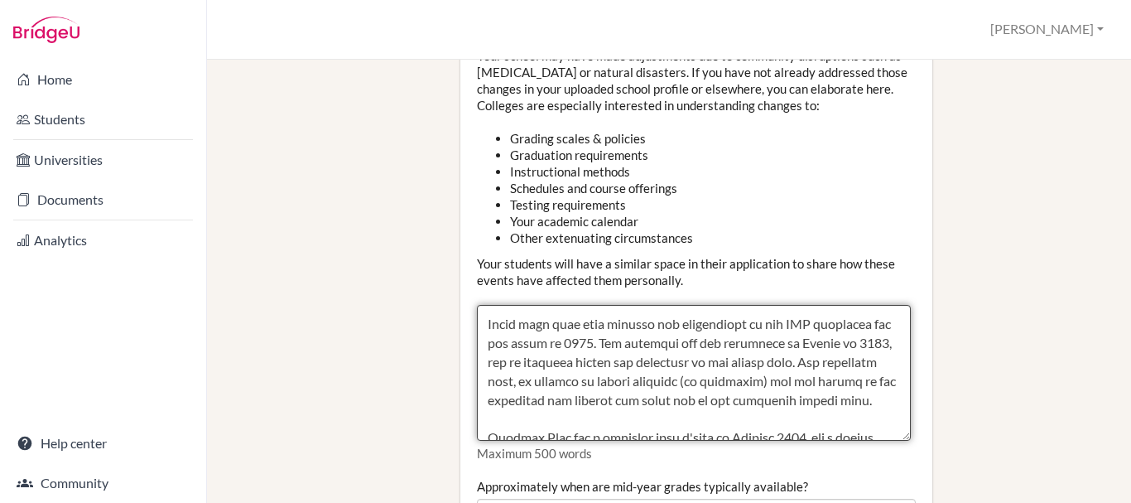
drag, startPoint x: 488, startPoint y: 272, endPoint x: 623, endPoint y: 374, distance: 169.1
click at [623, 374] on textarea "Counselor Community Disruption" at bounding box center [694, 373] width 434 height 136
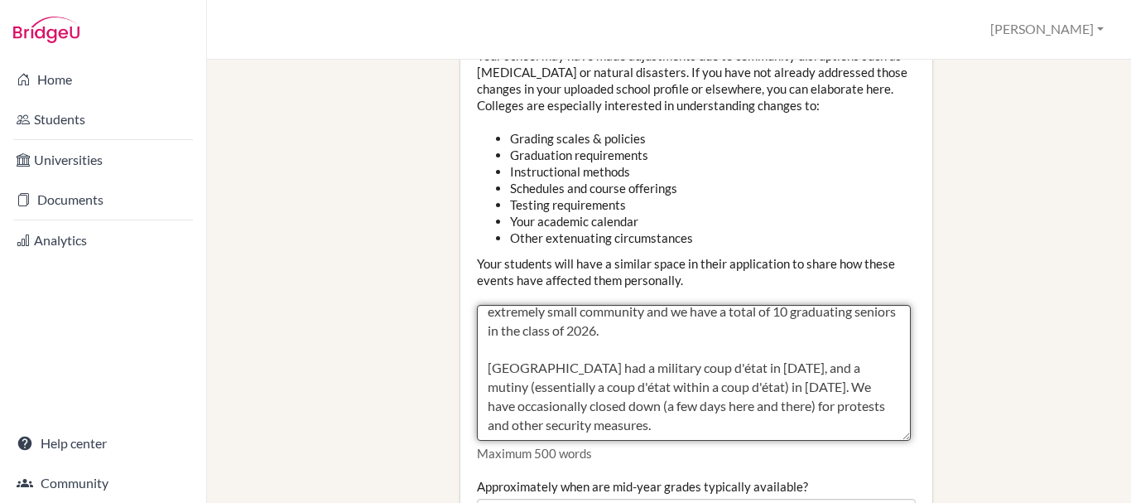
scroll to position [137, 0]
click at [809, 357] on textarea "Counselor Community Disruption" at bounding box center [694, 373] width 434 height 136
click at [739, 358] on textarea "Counselor Community Disruption" at bounding box center [694, 373] width 434 height 136
click at [751, 373] on textarea "Counselor Community Disruption" at bounding box center [694, 373] width 434 height 136
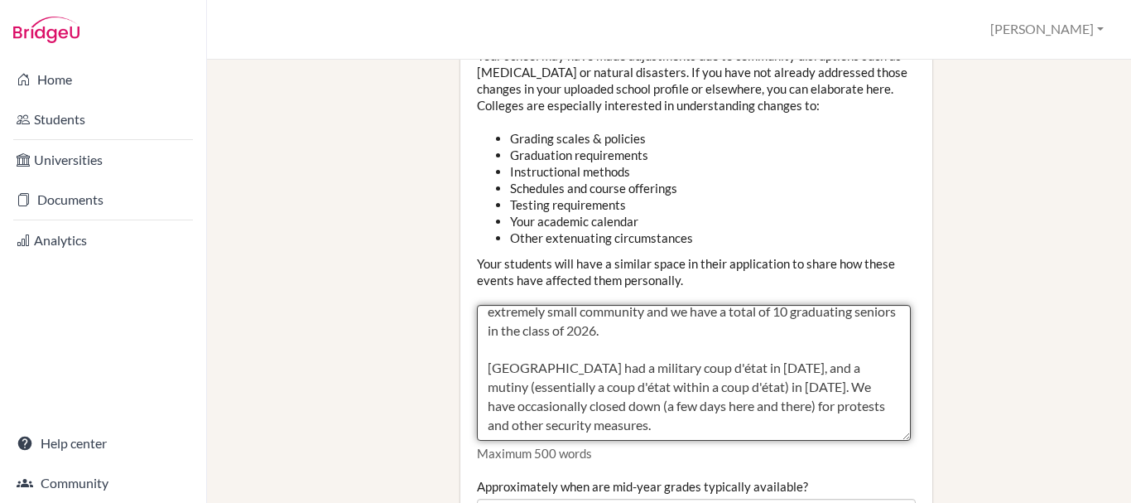
click at [553, 363] on textarea "Counselor Community Disruption" at bounding box center [694, 373] width 434 height 136
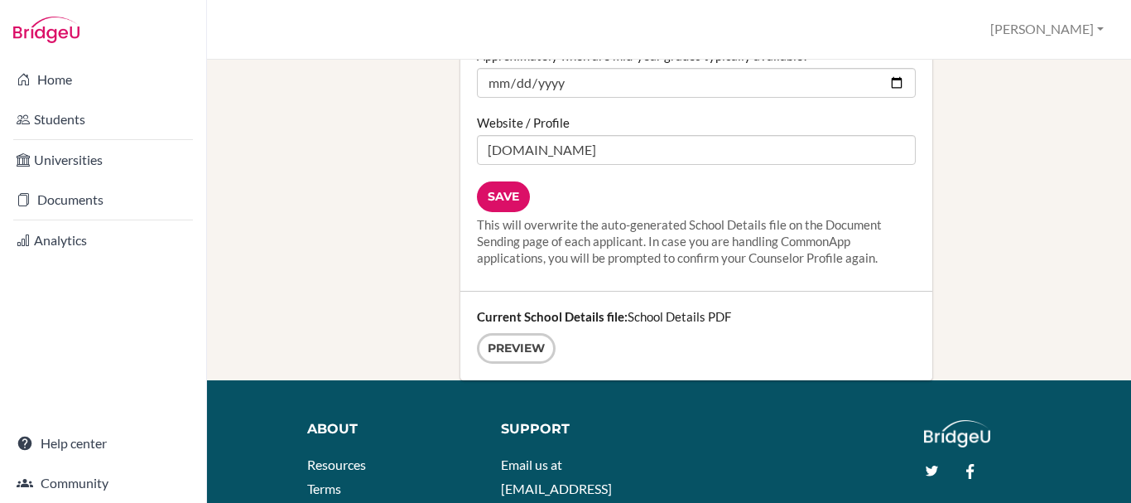
scroll to position [2285, 0]
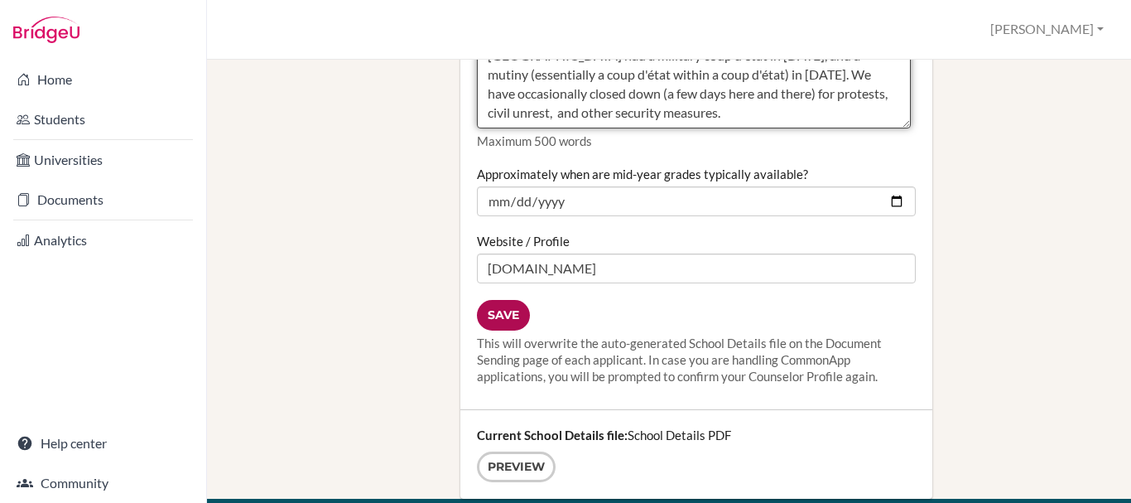
type textarea "The International School of Ouagadougou was approved and offered the Internatio…"
click at [500, 300] on input "Save" at bounding box center [503, 315] width 53 height 31
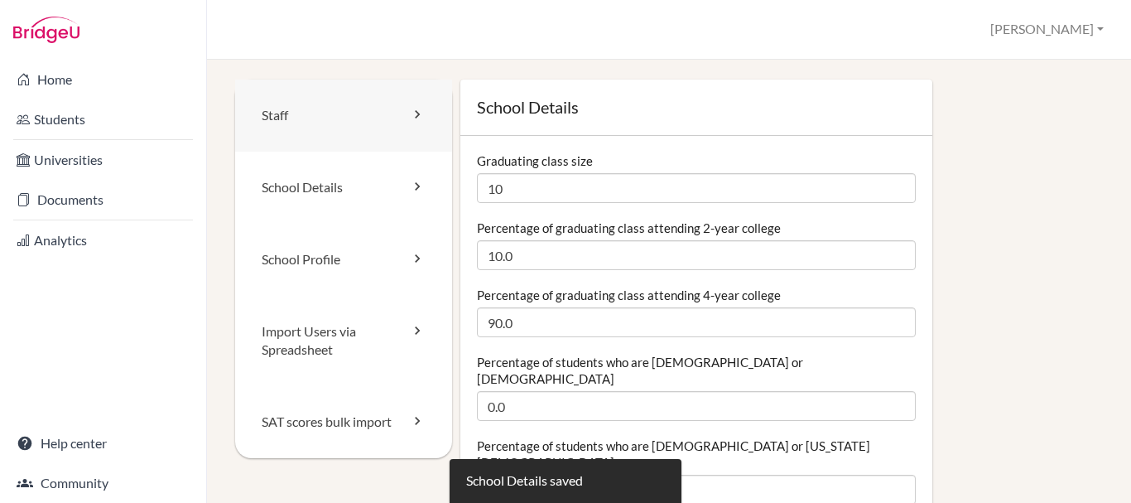
click at [431, 135] on link "Staff" at bounding box center [343, 115] width 217 height 72
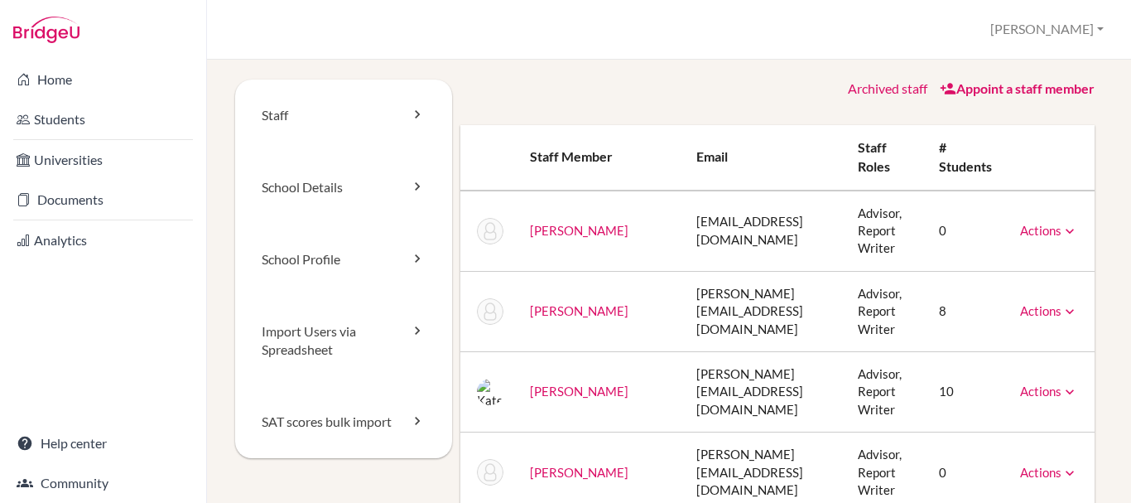
click at [1062, 223] on icon at bounding box center [1070, 231] width 17 height 17
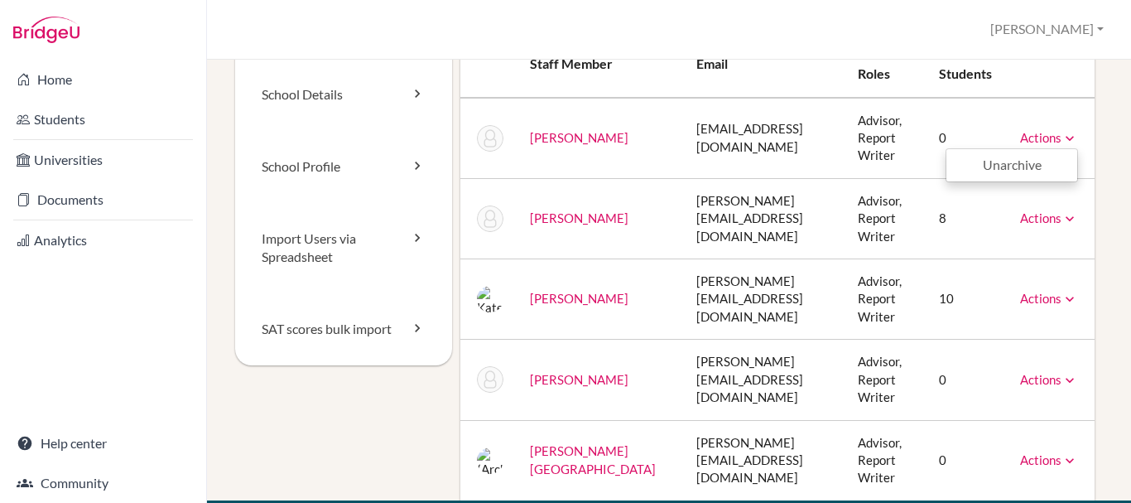
scroll to position [65, 0]
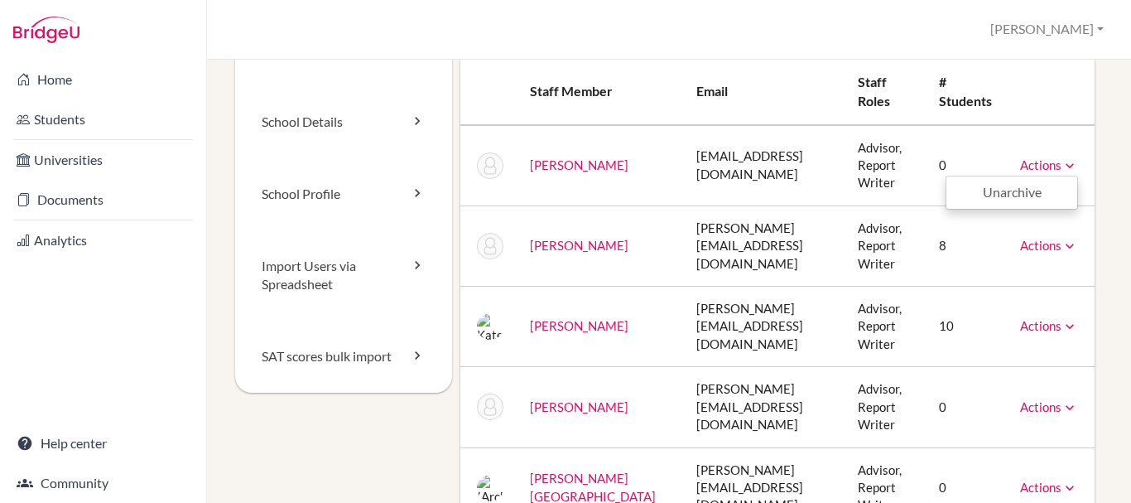
click at [1111, 245] on div "Staff School Details School Profile Import Users via Spreadsheet SAT scores bul…" at bounding box center [669, 281] width 924 height 443
click at [1044, 238] on link "Actions" at bounding box center [1049, 245] width 58 height 15
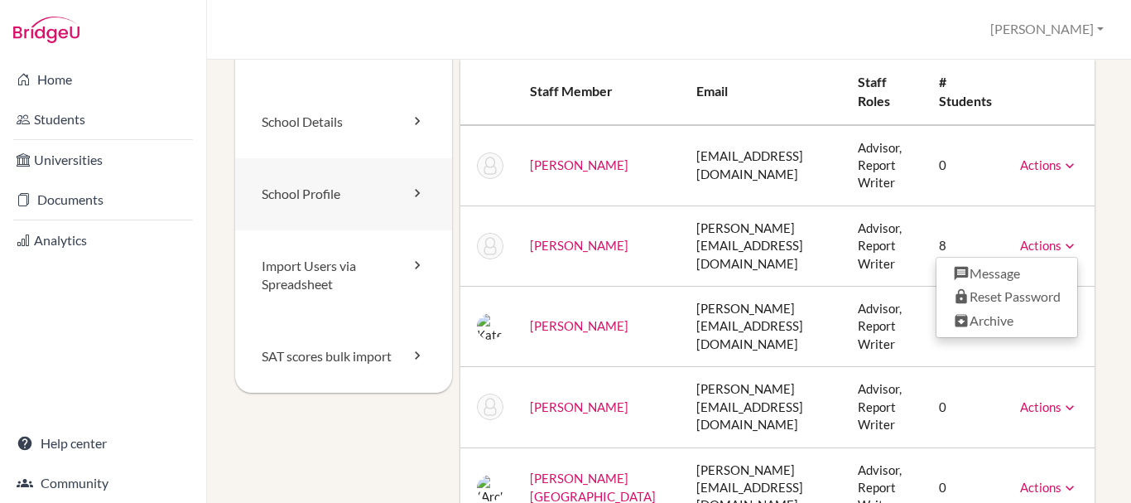
click at [327, 210] on link "School Profile" at bounding box center [343, 194] width 217 height 72
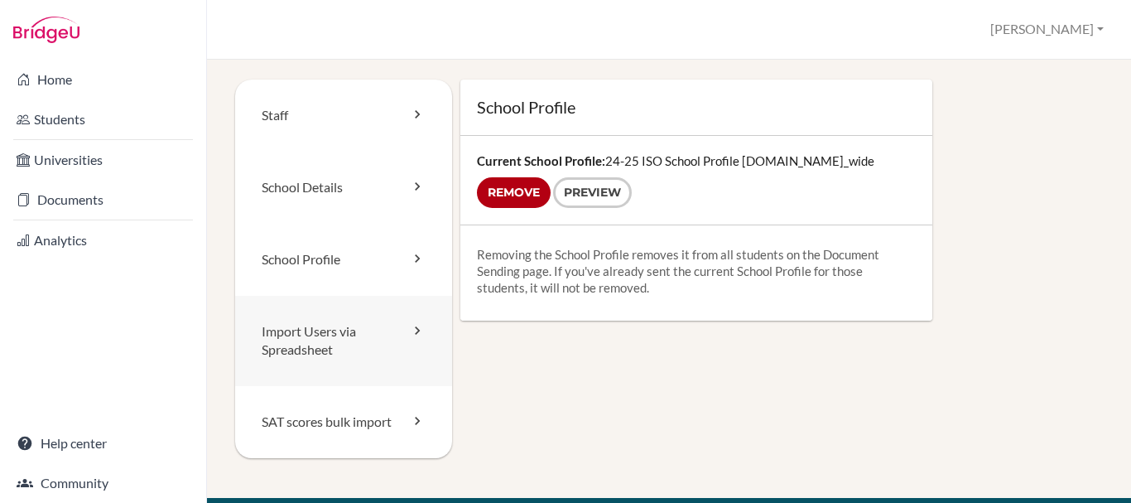
click at [272, 335] on link "Import Users via Spreadsheet" at bounding box center [343, 341] width 217 height 91
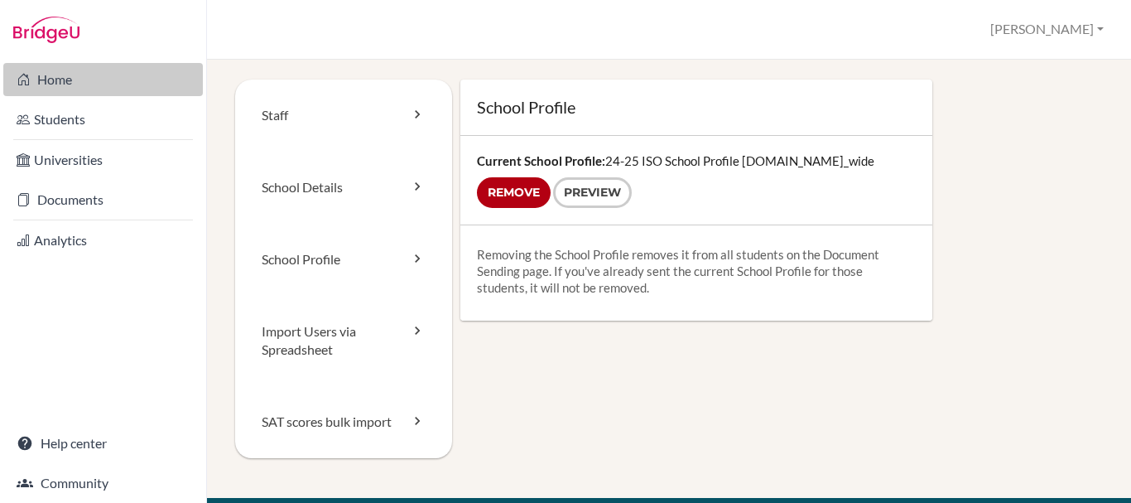
click at [111, 66] on link "Home" at bounding box center [103, 79] width 200 height 33
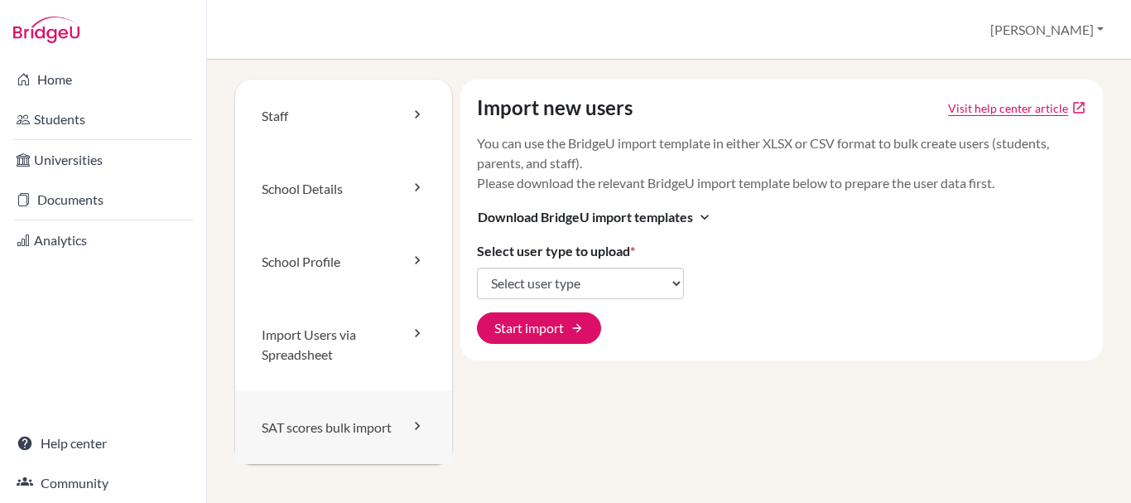
click at [340, 417] on link "SAT scores bulk import" at bounding box center [343, 427] width 217 height 73
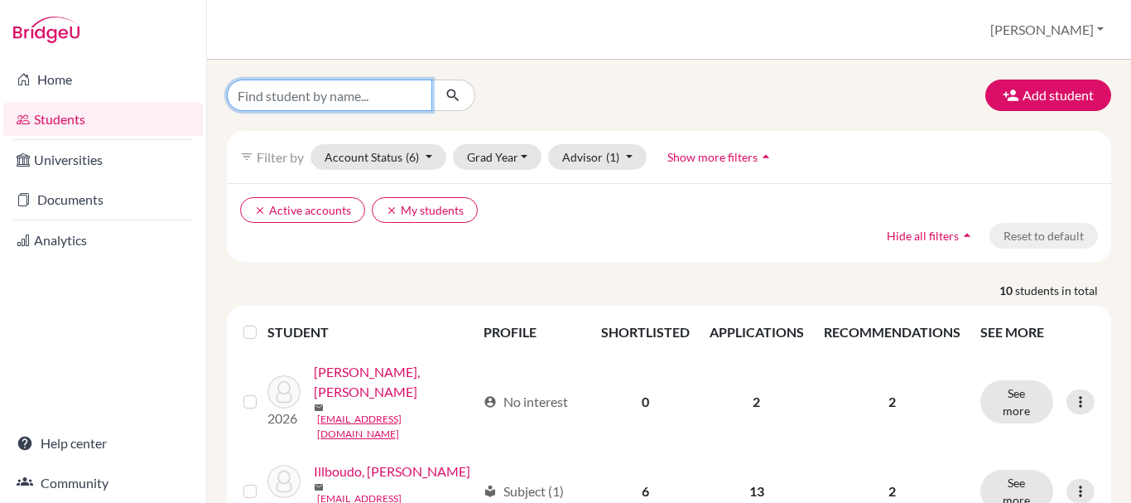
click at [327, 97] on input "Find student by name..." at bounding box center [329, 94] width 205 height 31
type input "shar"
click button "submit" at bounding box center [453, 94] width 44 height 31
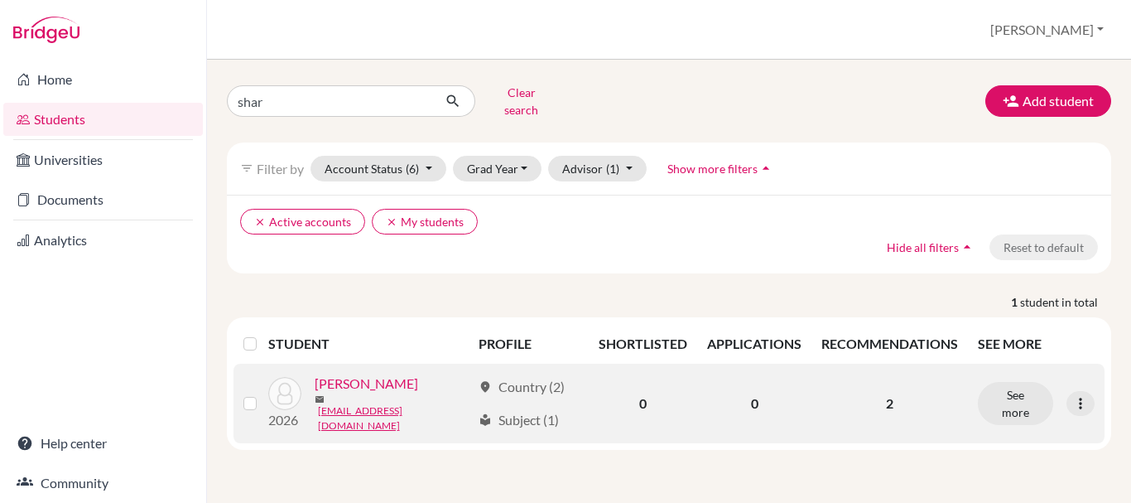
click at [379, 373] on link "[PERSON_NAME]" at bounding box center [367, 383] width 104 height 20
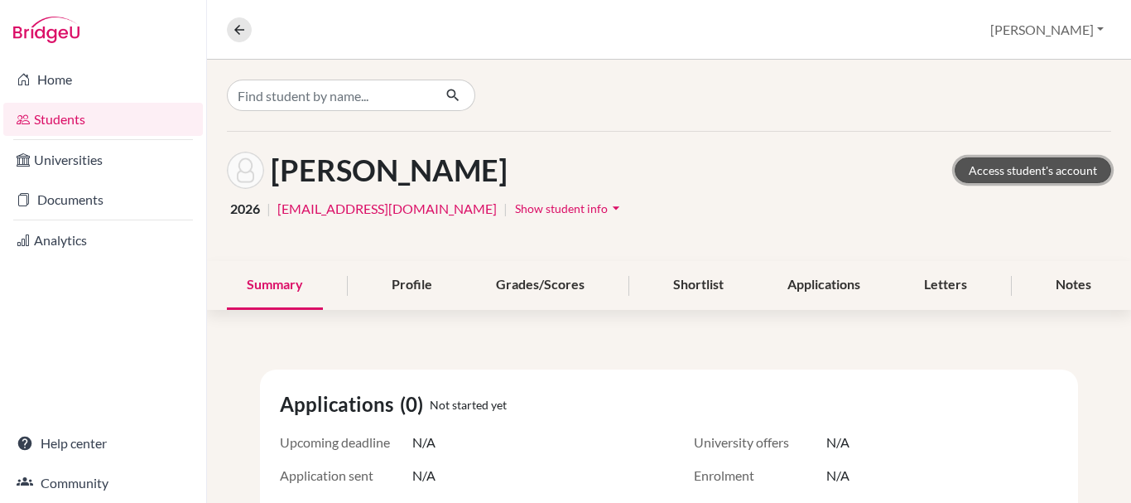
click at [1051, 168] on link "Access student's account" at bounding box center [1033, 170] width 157 height 26
